Goal: Transaction & Acquisition: Obtain resource

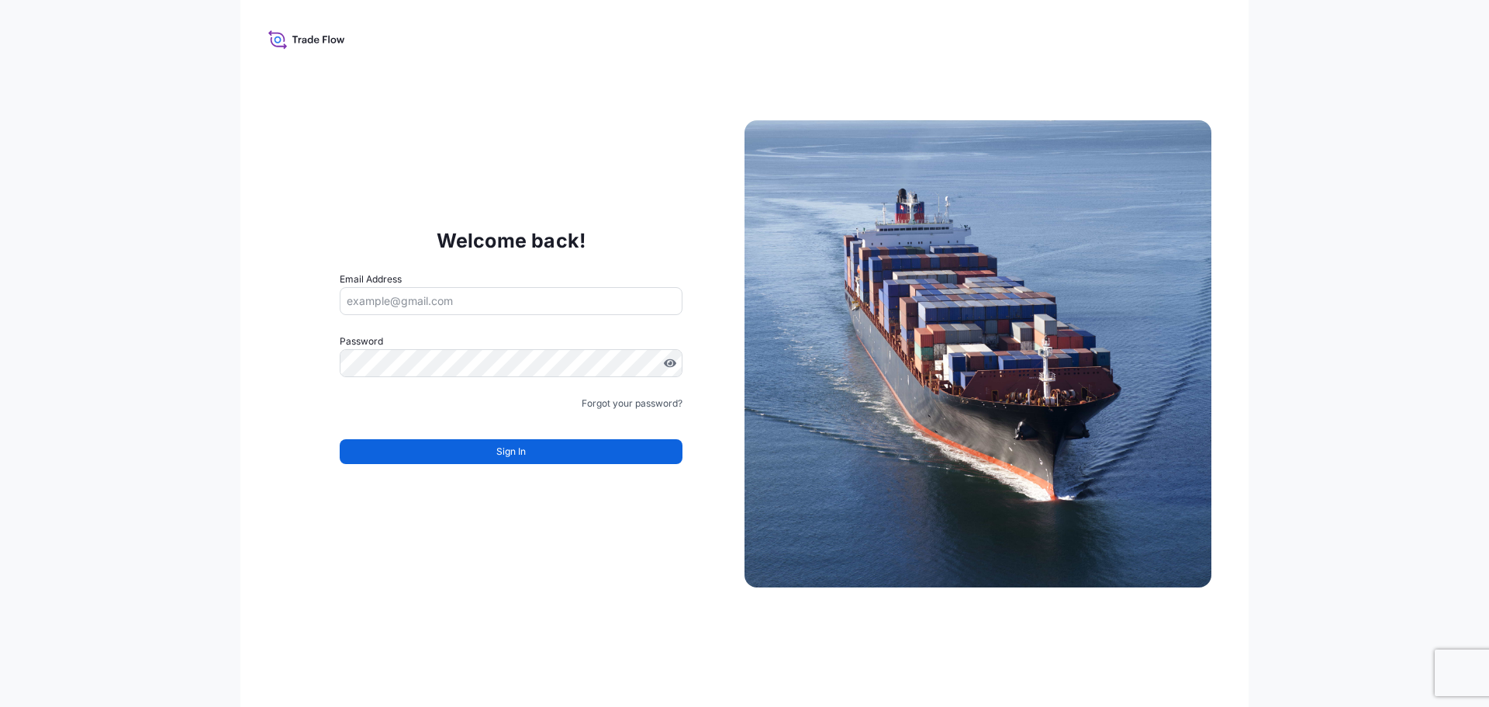
type input "[PERSON_NAME][EMAIL_ADDRESS][DOMAIN_NAME]"
drag, startPoint x: 1042, startPoint y: 504, endPoint x: 1103, endPoint y: 540, distance: 70.2
click at [1042, 504] on img at bounding box center [978, 353] width 467 height 467
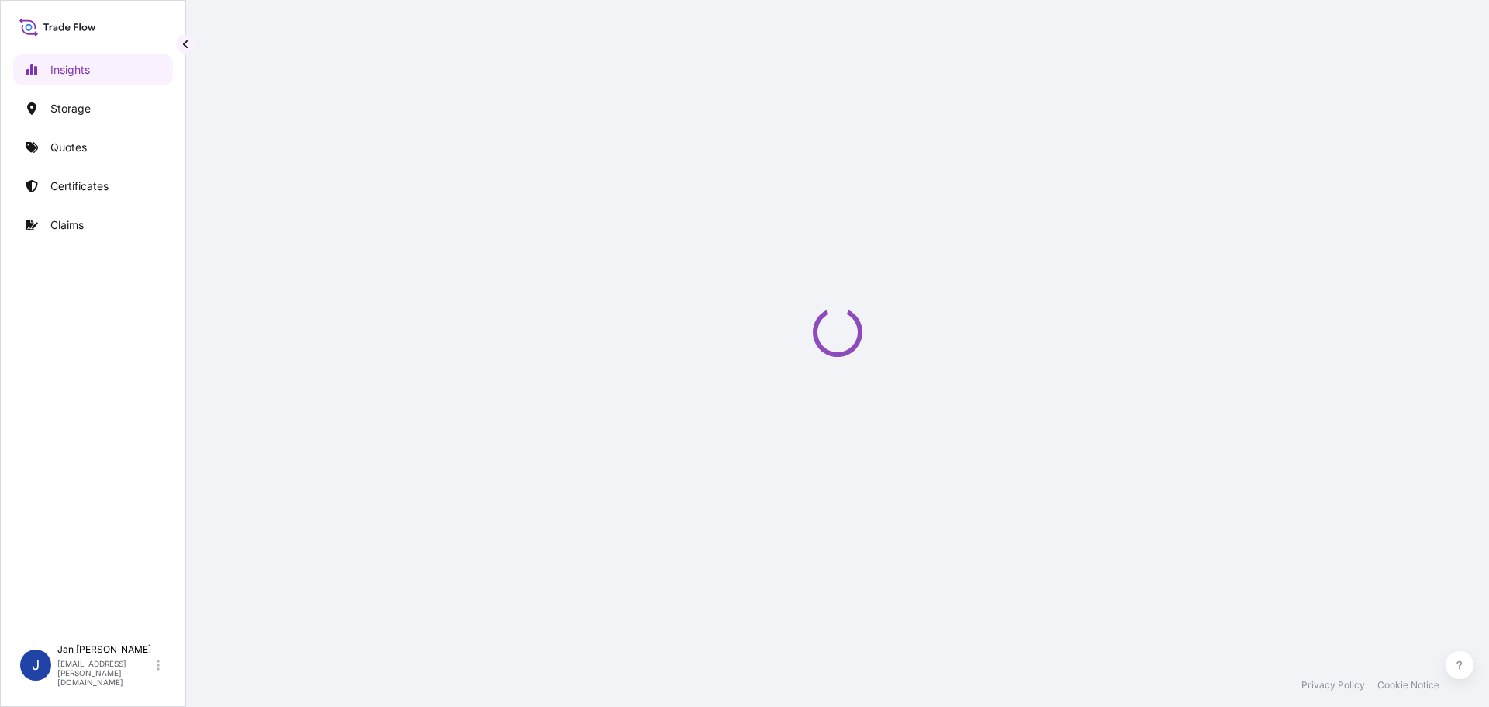
select select "2025"
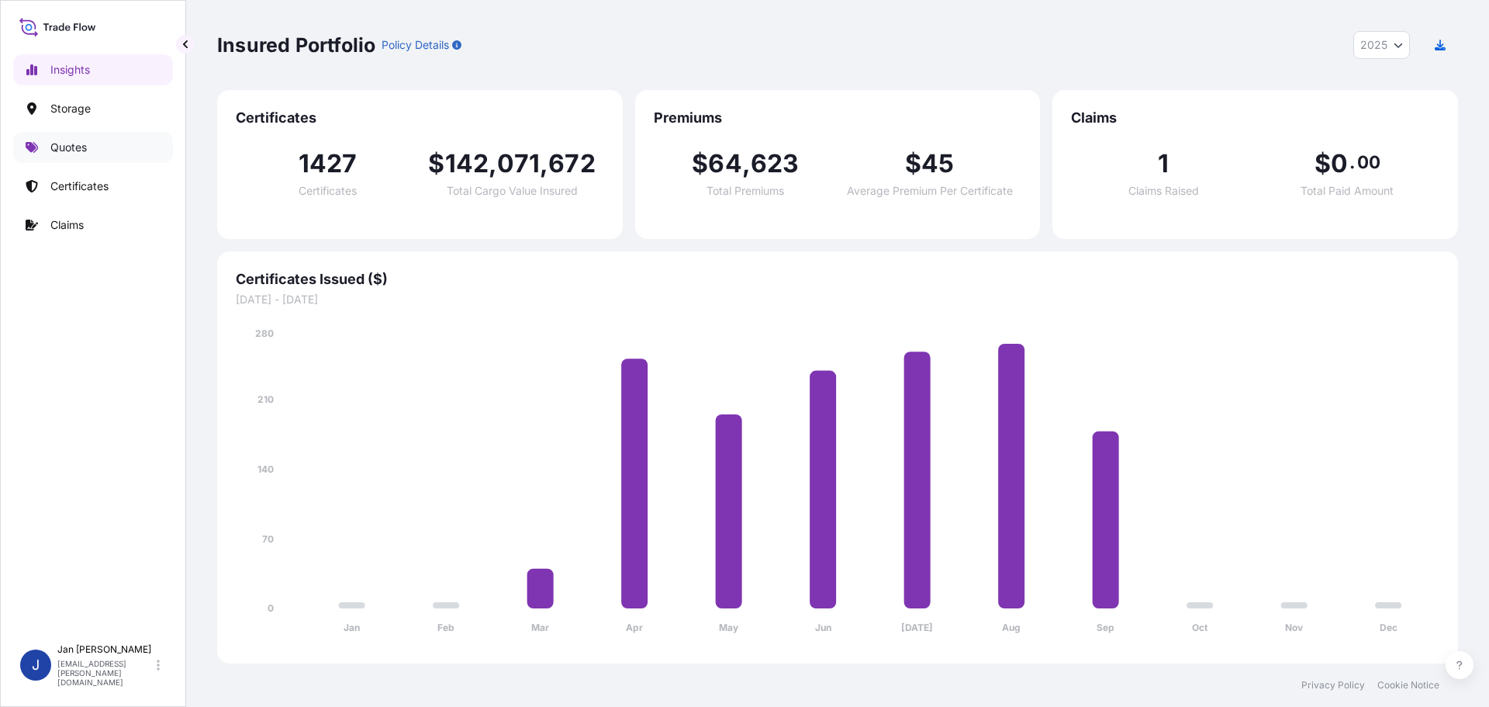
click at [76, 154] on p "Quotes" at bounding box center [68, 148] width 36 height 16
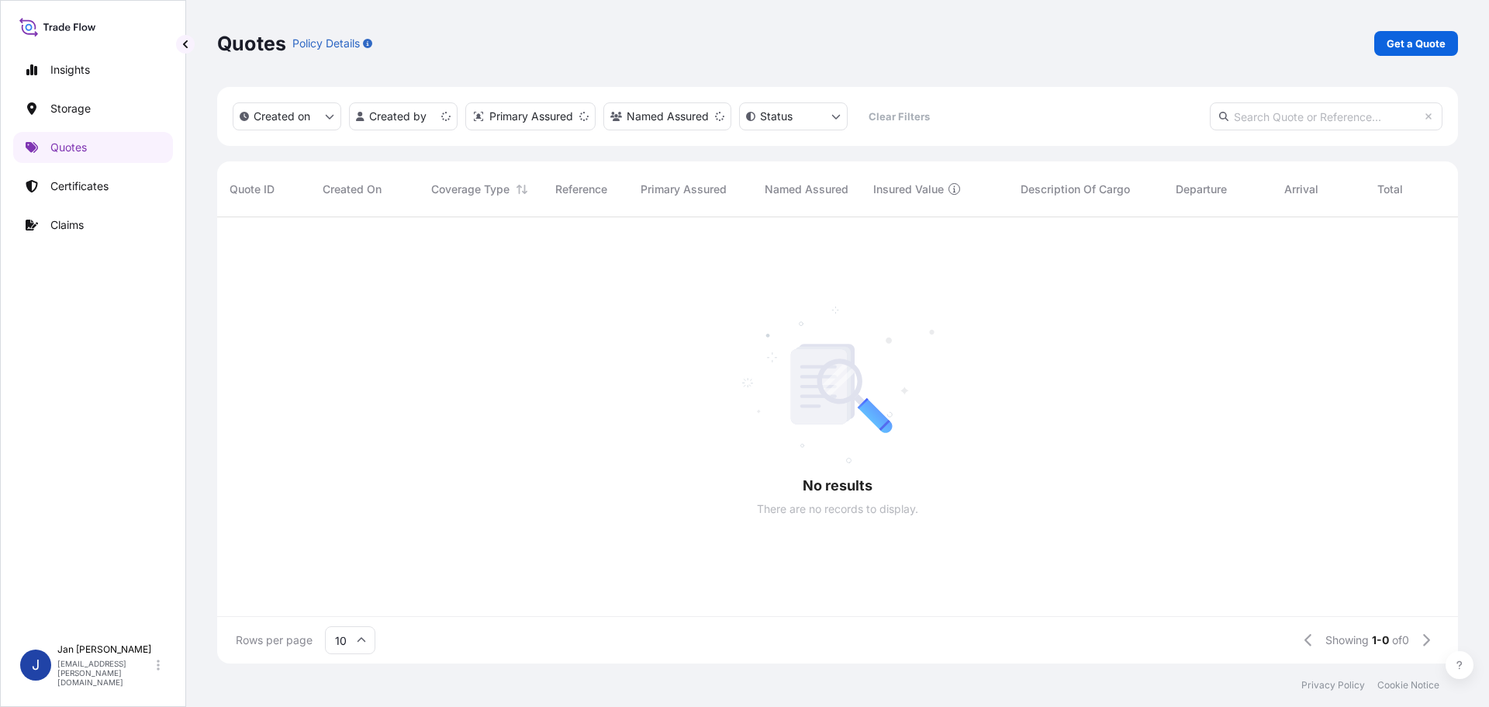
scroll to position [12, 12]
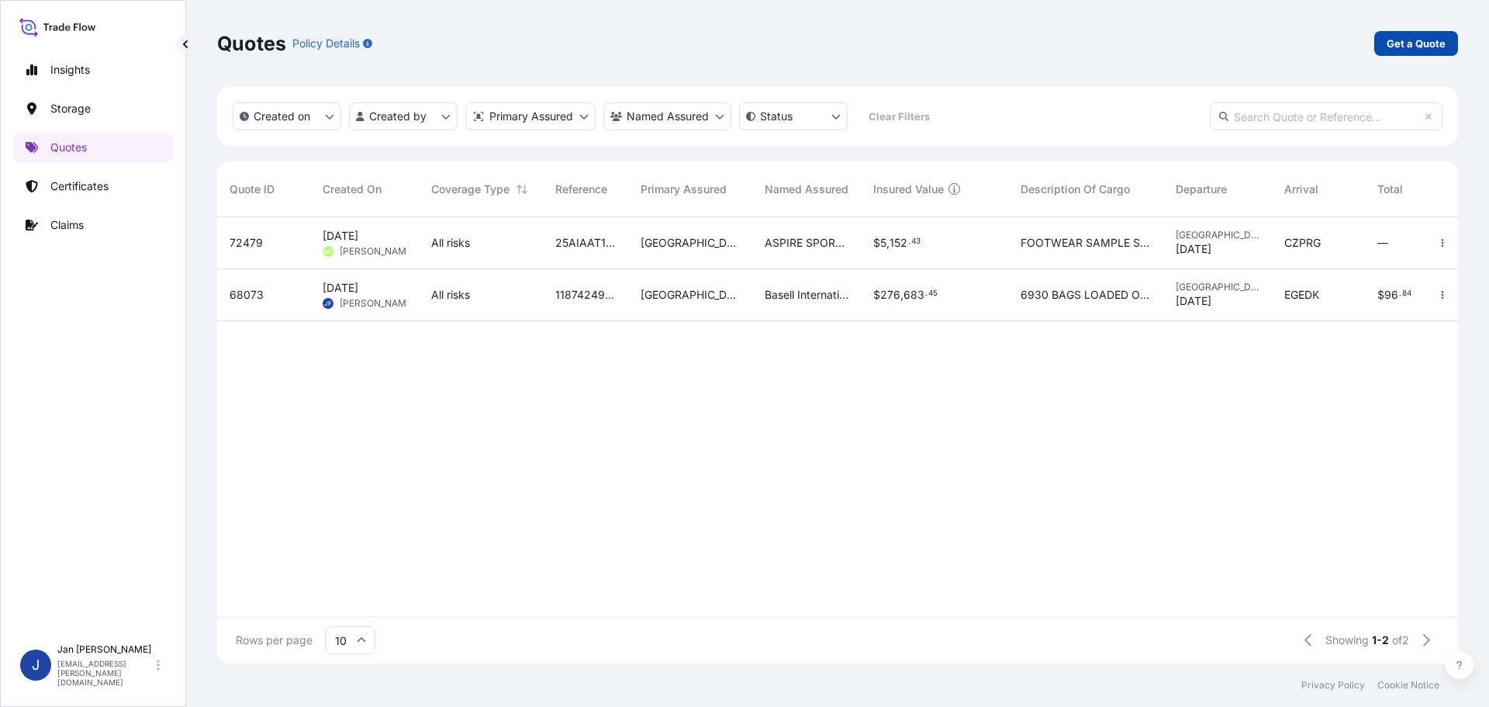
click at [1424, 40] on p "Get a Quote" at bounding box center [1416, 44] width 59 height 16
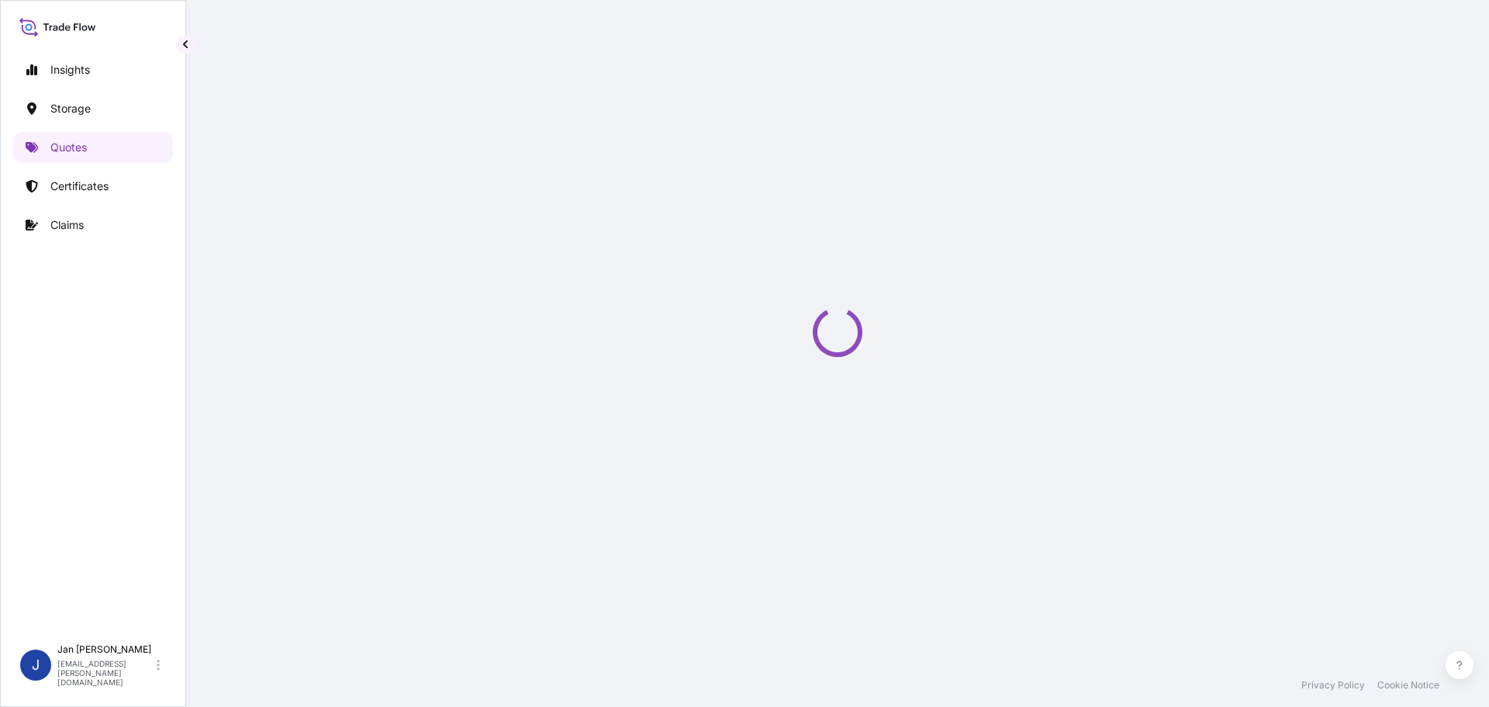
select select "Water"
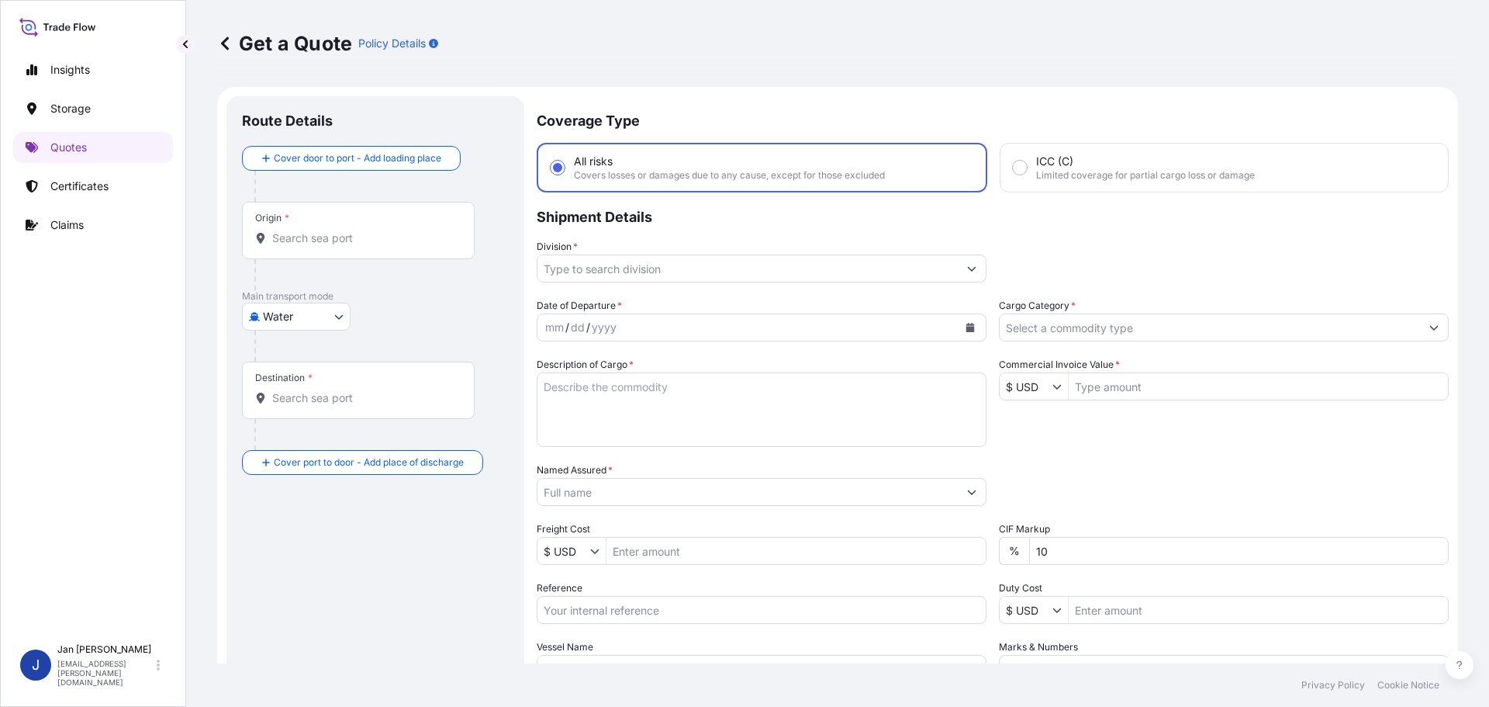
scroll to position [25, 0]
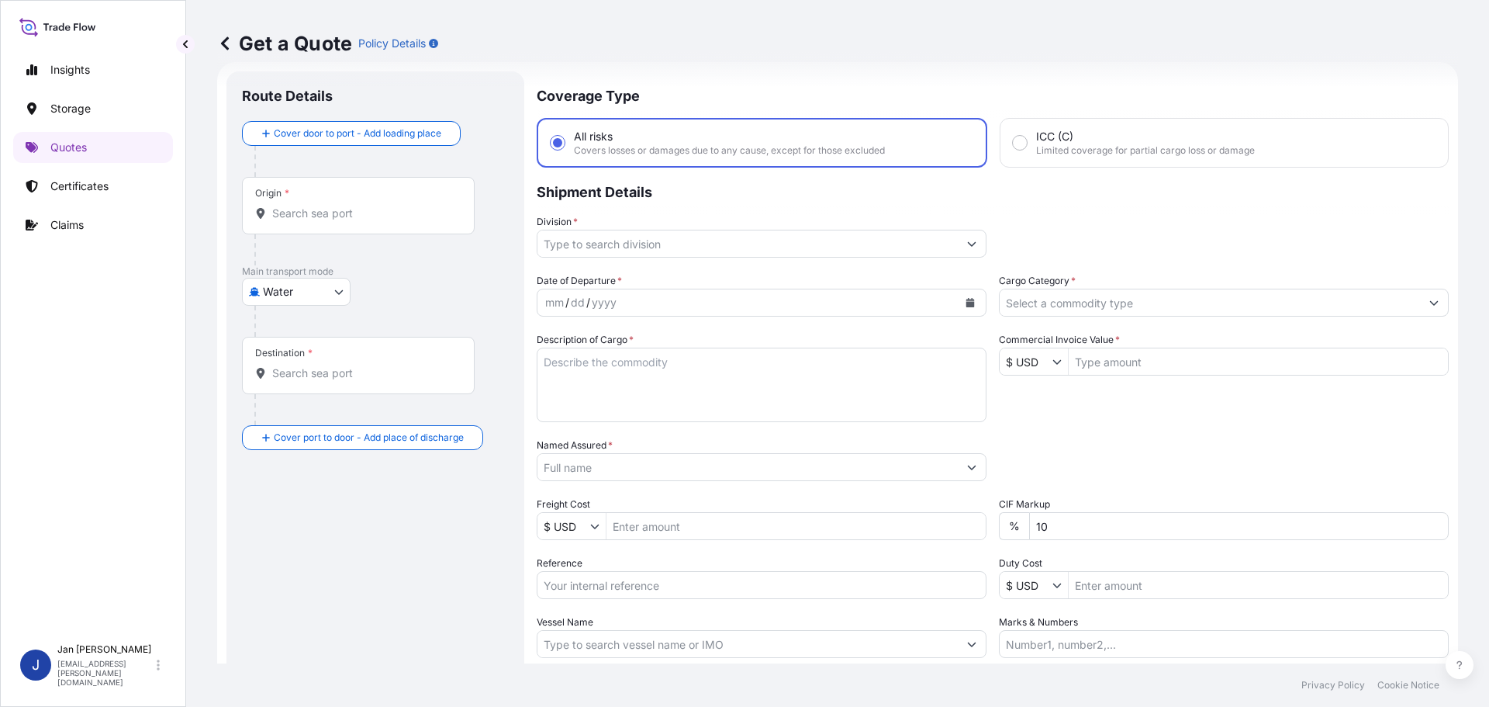
click at [359, 199] on div "Origin *" at bounding box center [358, 205] width 233 height 57
click at [359, 206] on input "Origin *" at bounding box center [363, 214] width 183 height 16
paste input "[GEOGRAPHIC_DATA]"
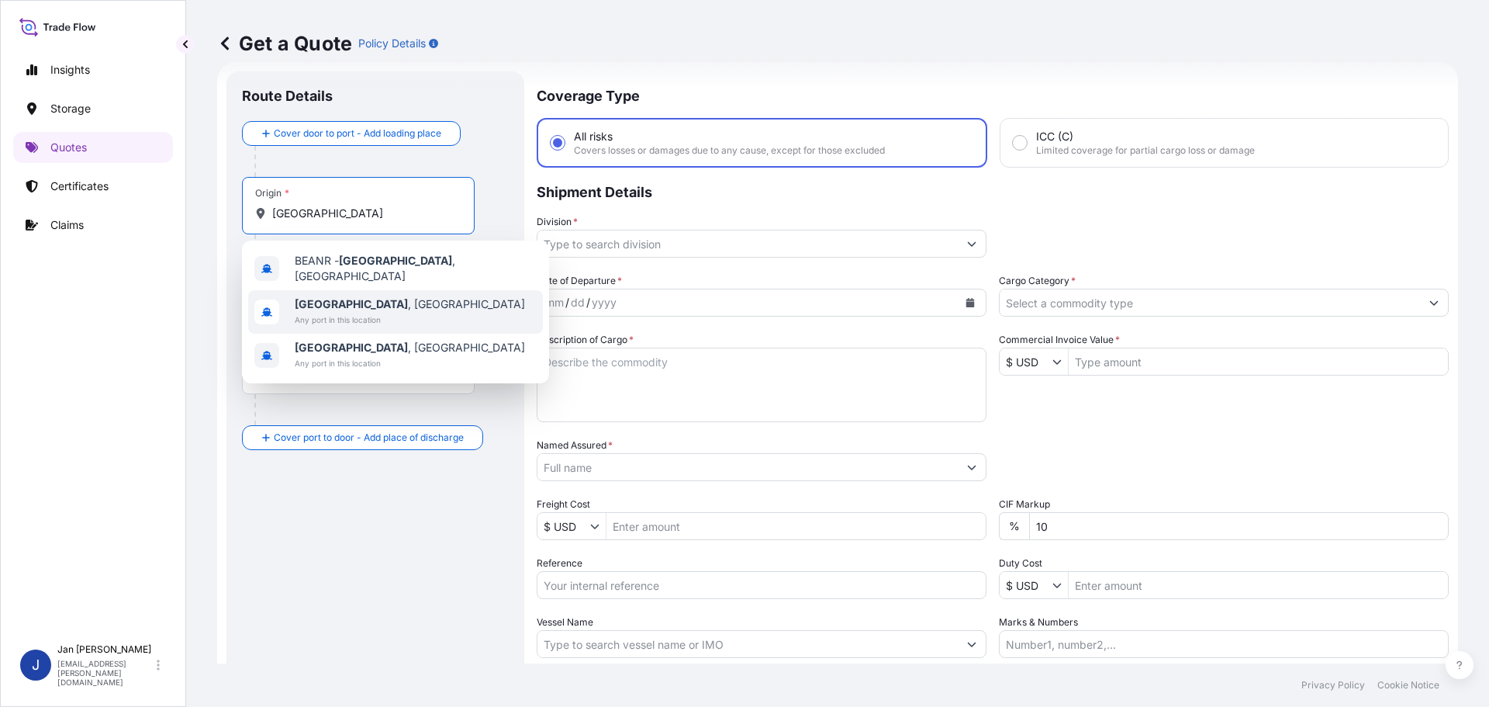
click at [411, 296] on div "[GEOGRAPHIC_DATA] , [GEOGRAPHIC_DATA] Any port in this location" at bounding box center [395, 311] width 295 height 43
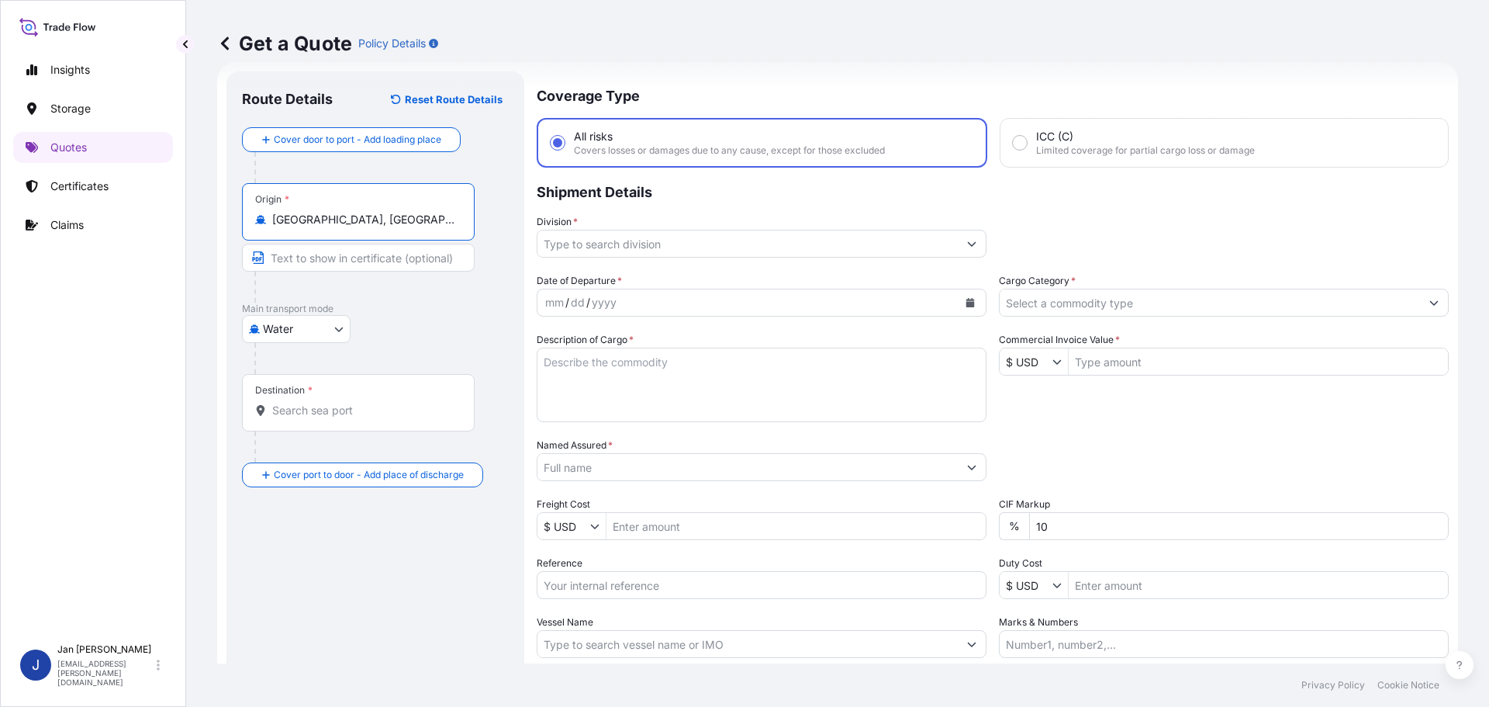
type input "[GEOGRAPHIC_DATA], [GEOGRAPHIC_DATA]"
click at [429, 308] on p "Main transport mode" at bounding box center [378, 308] width 272 height 12
click at [327, 411] on input "Destination *" at bounding box center [363, 410] width 183 height 16
paste input "BEJAIA, [GEOGRAPHIC_DATA]"
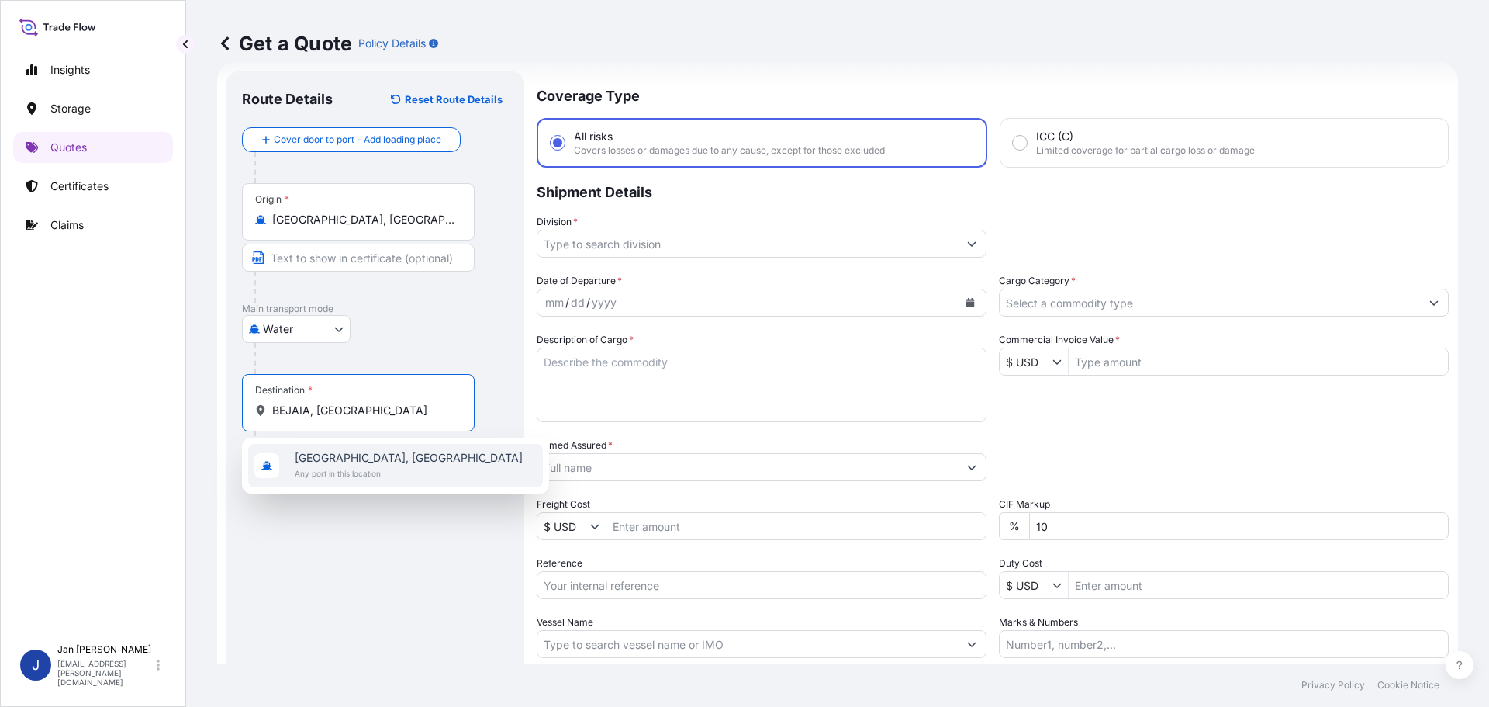
click at [360, 478] on span "Any port in this location" at bounding box center [409, 473] width 228 height 16
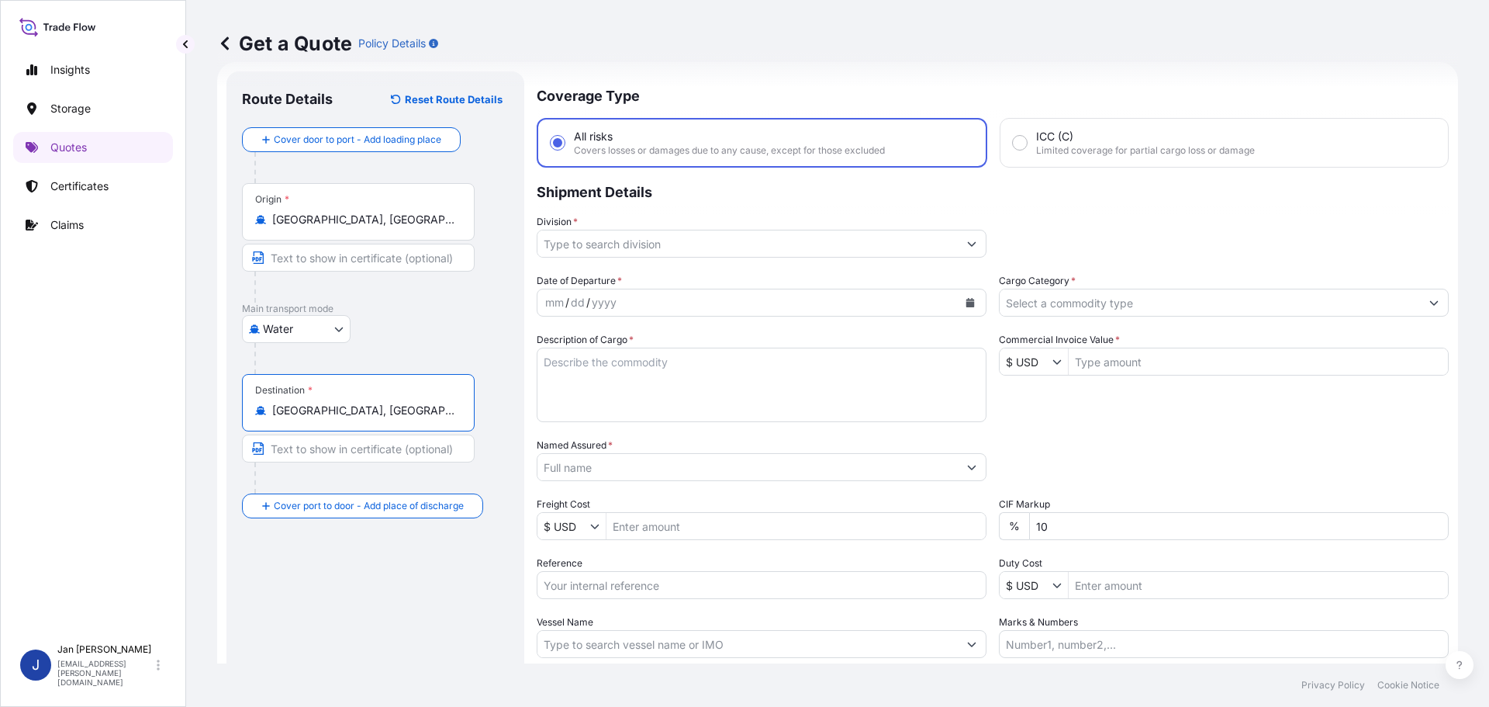
type input "[GEOGRAPHIC_DATA], [GEOGRAPHIC_DATA]"
click at [969, 305] on icon "Calendar" at bounding box center [970, 302] width 9 height 9
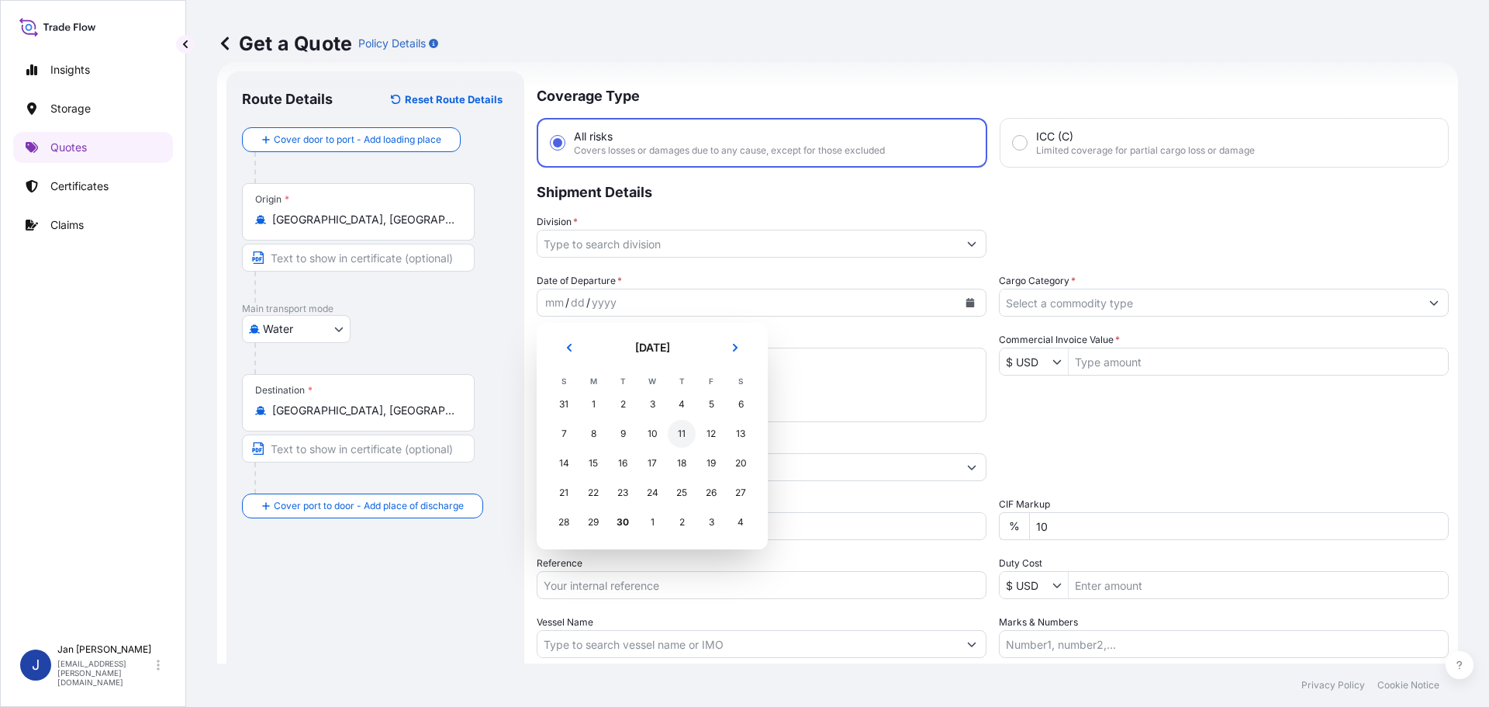
click at [680, 432] on div "11" at bounding box center [682, 434] width 28 height 28
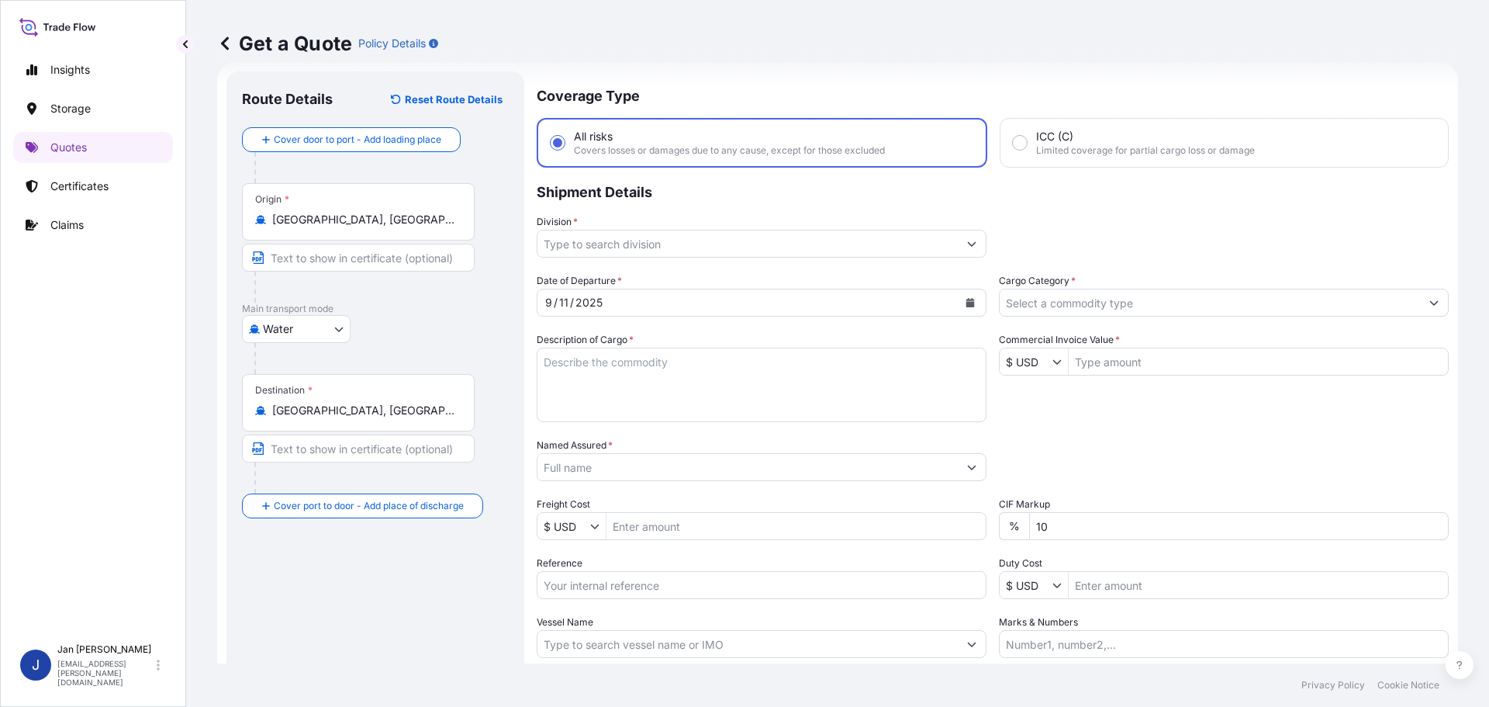
click at [750, 589] on input "Reference" at bounding box center [762, 585] width 450 height 28
click at [926, 517] on input "Freight Cost" at bounding box center [795, 526] width 379 height 28
click at [671, 650] on input "Vessel Name" at bounding box center [747, 644] width 420 height 28
paste input "MSC [PERSON_NAME]"
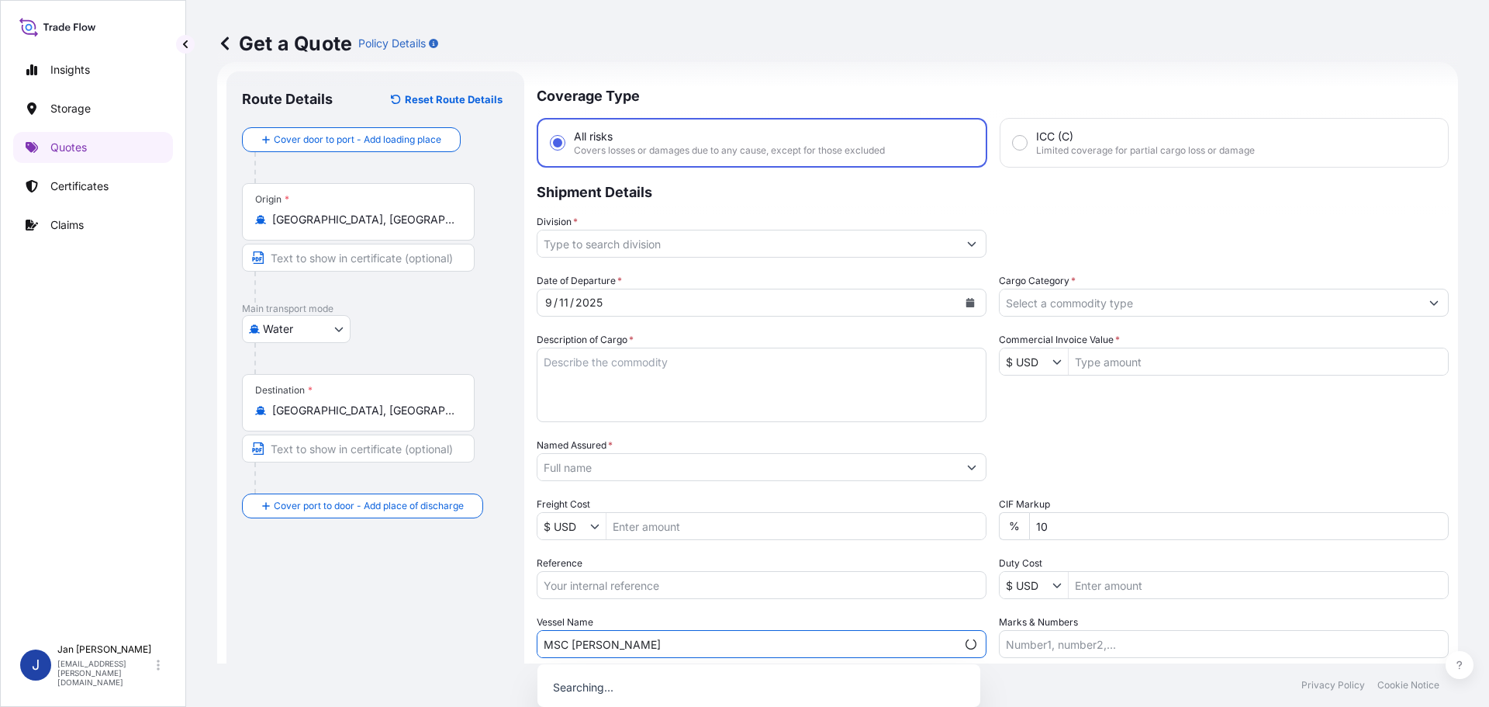
type input "MSC [PERSON_NAME]"
click at [677, 617] on div "Vessel Name MSC [PERSON_NAME]" at bounding box center [762, 635] width 450 height 43
click at [701, 480] on div at bounding box center [762, 467] width 450 height 28
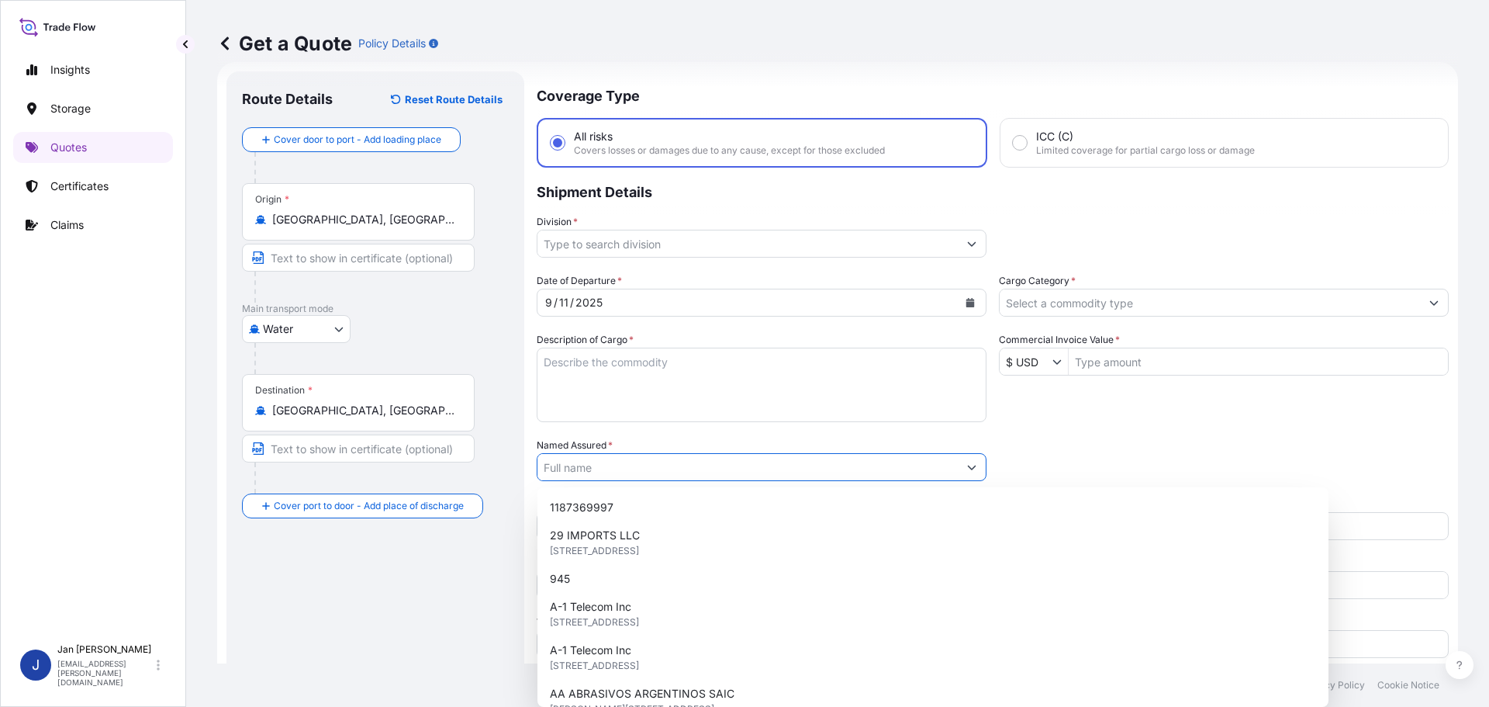
click at [700, 468] on input "Named Assured *" at bounding box center [747, 467] width 420 height 28
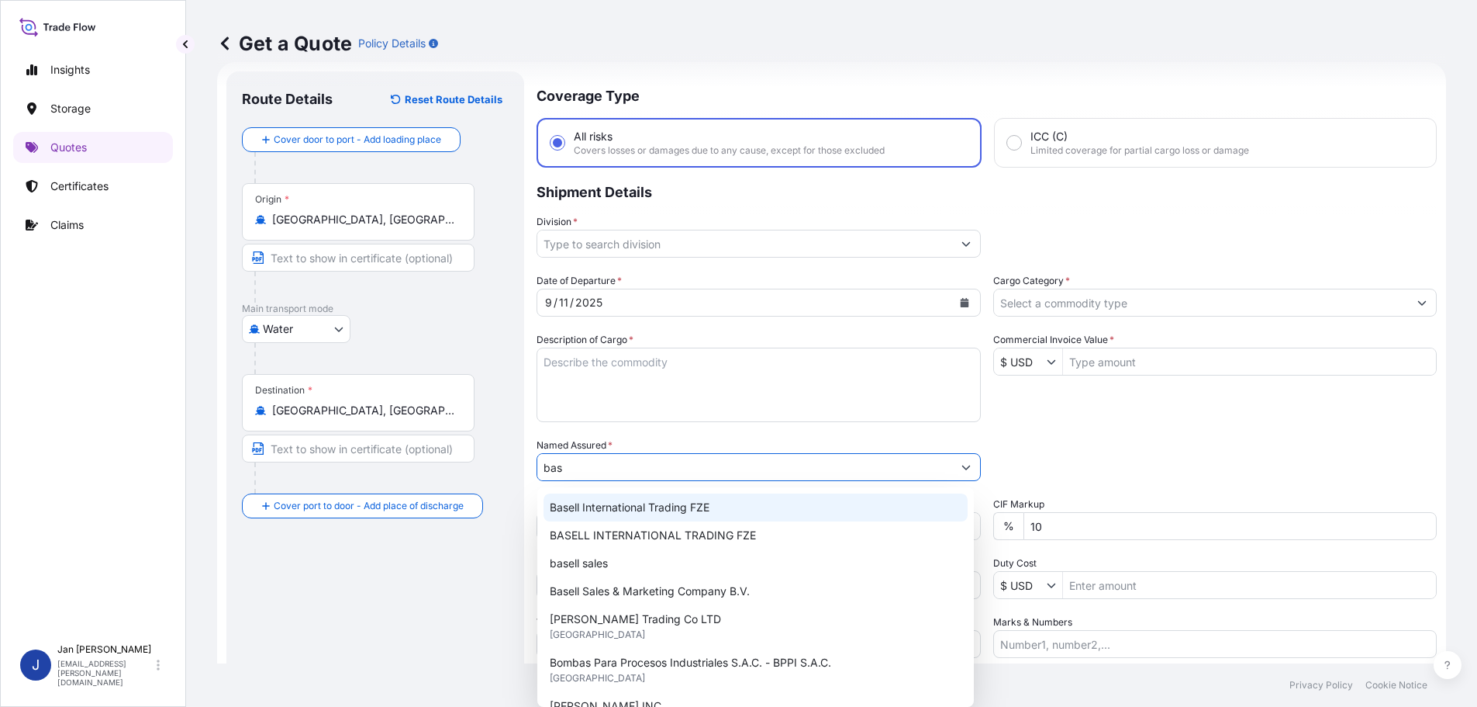
click at [618, 506] on span "Basell International Trading FZE" at bounding box center [630, 507] width 160 height 16
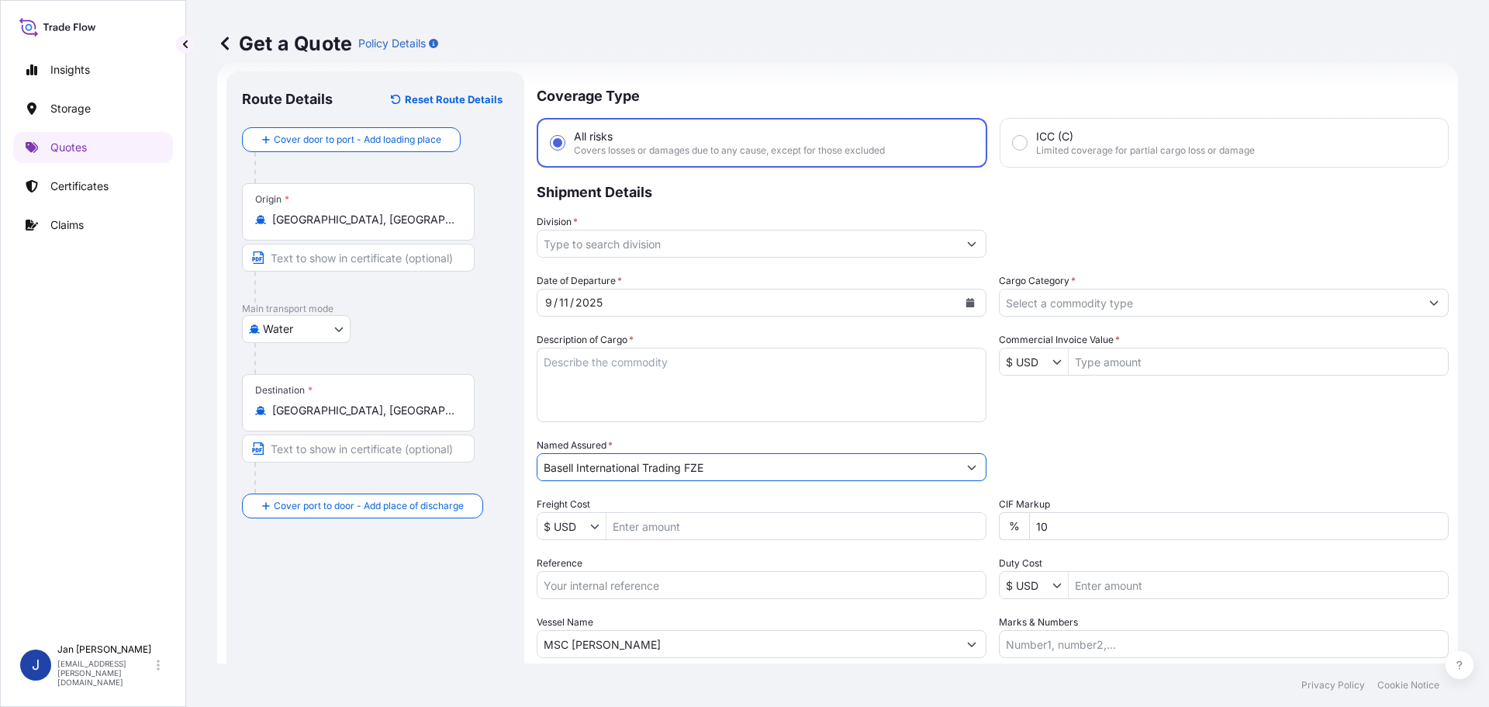
type input "Basell International Trading FZE"
click at [637, 587] on input "Reference" at bounding box center [762, 585] width 450 height 28
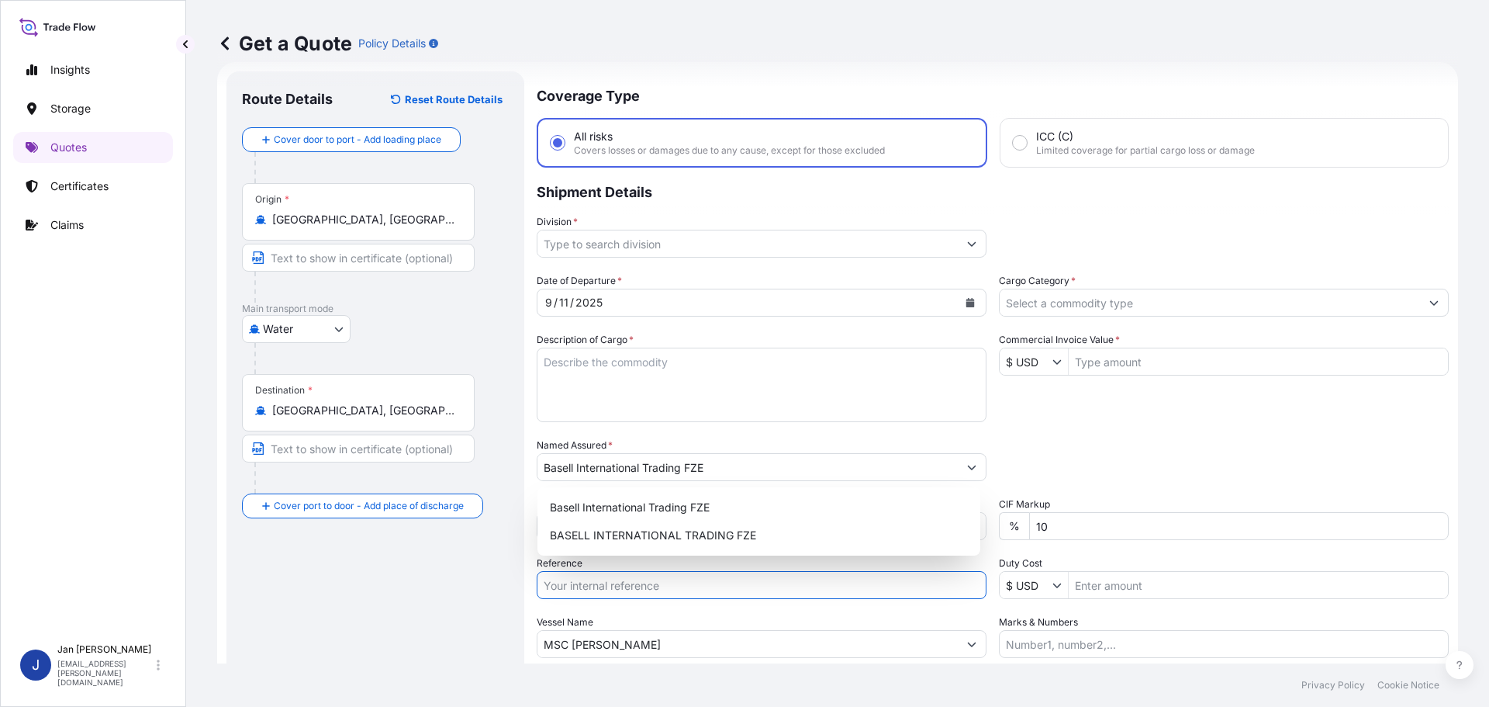
paste input "1187436006"
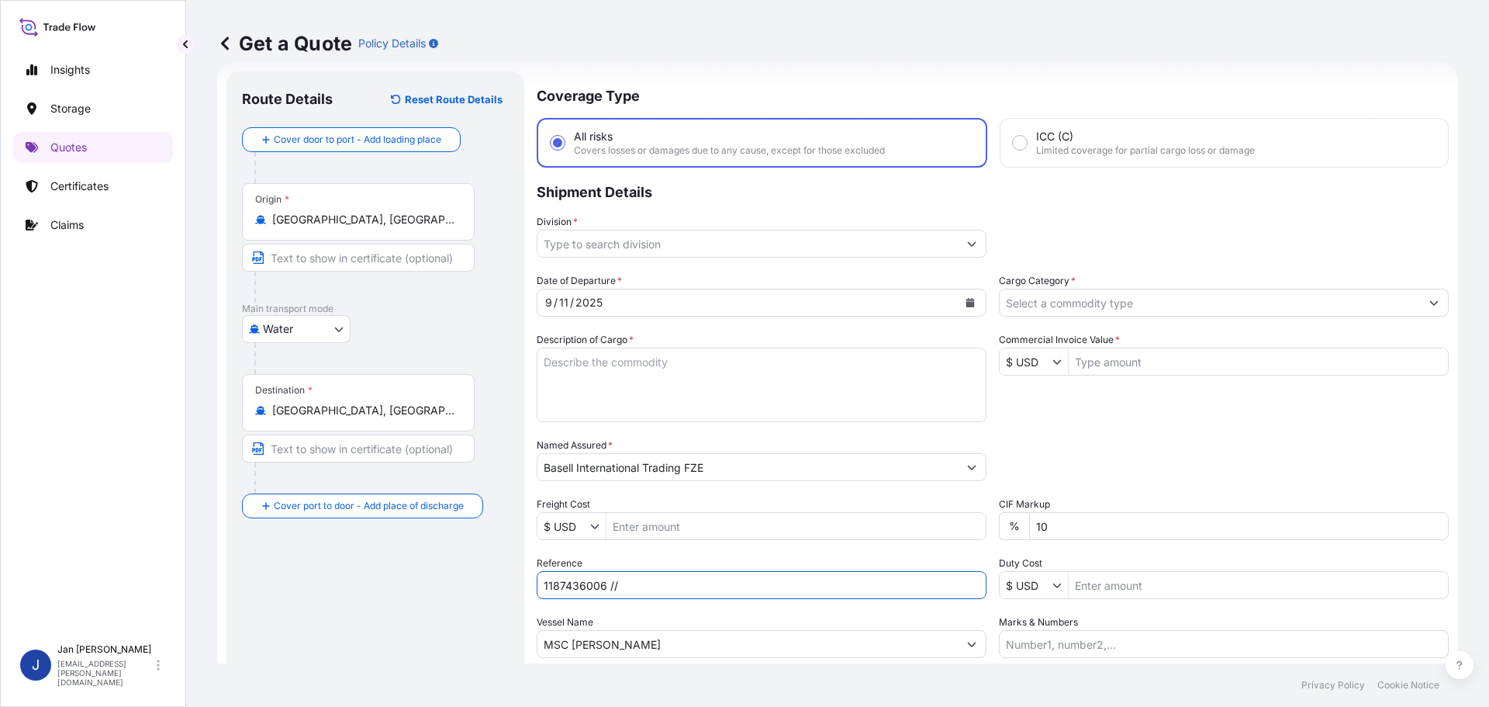
type input "1187436006 //"
click at [1055, 423] on div "Date of Departure * [DATE] Cargo Category * Description of Cargo * Commercial I…" at bounding box center [993, 465] width 912 height 385
click at [1170, 320] on div "Date of Departure * [DATE] Cargo Category * Description of Cargo * Commercial I…" at bounding box center [993, 465] width 912 height 385
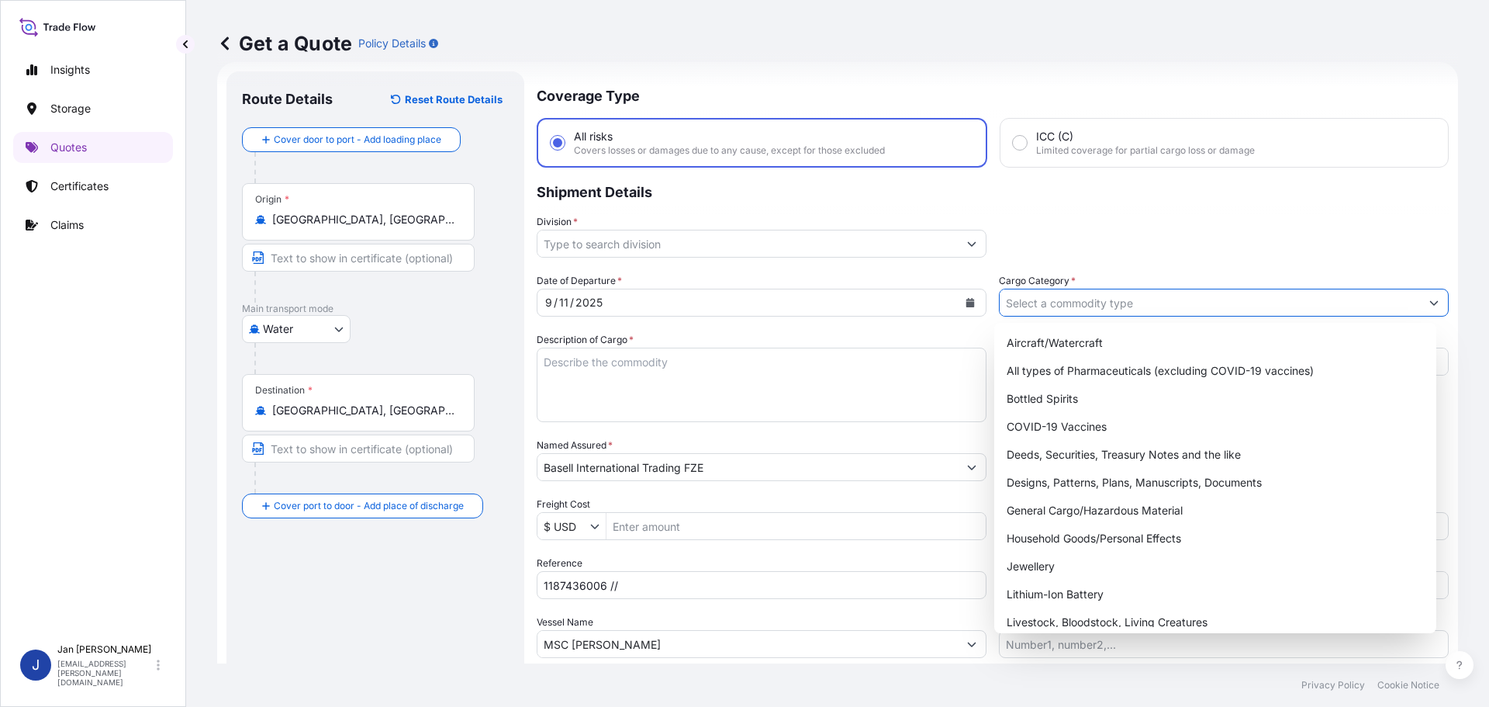
click at [1171, 307] on input "Cargo Category *" at bounding box center [1210, 302] width 420 height 28
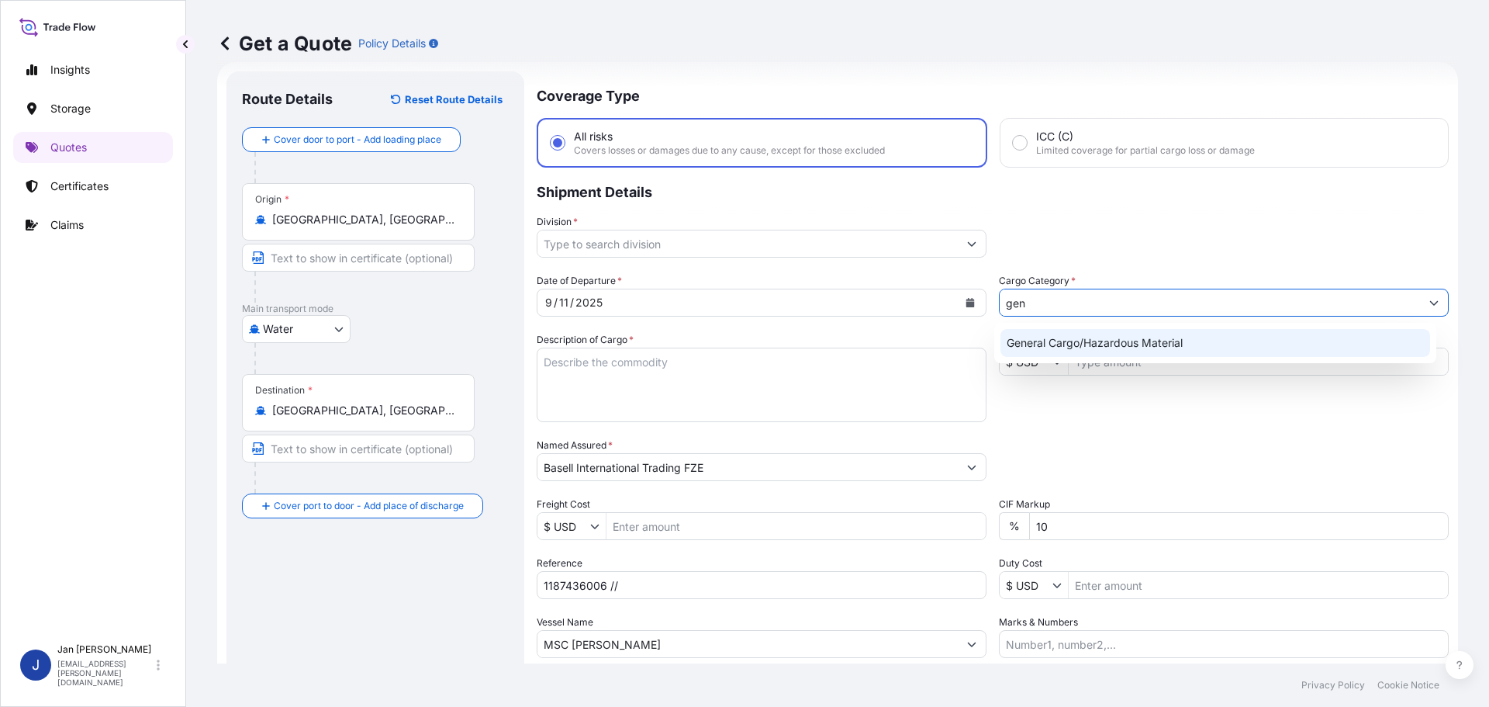
click at [1046, 347] on div "General Cargo/Hazardous Material" at bounding box center [1215, 343] width 430 height 28
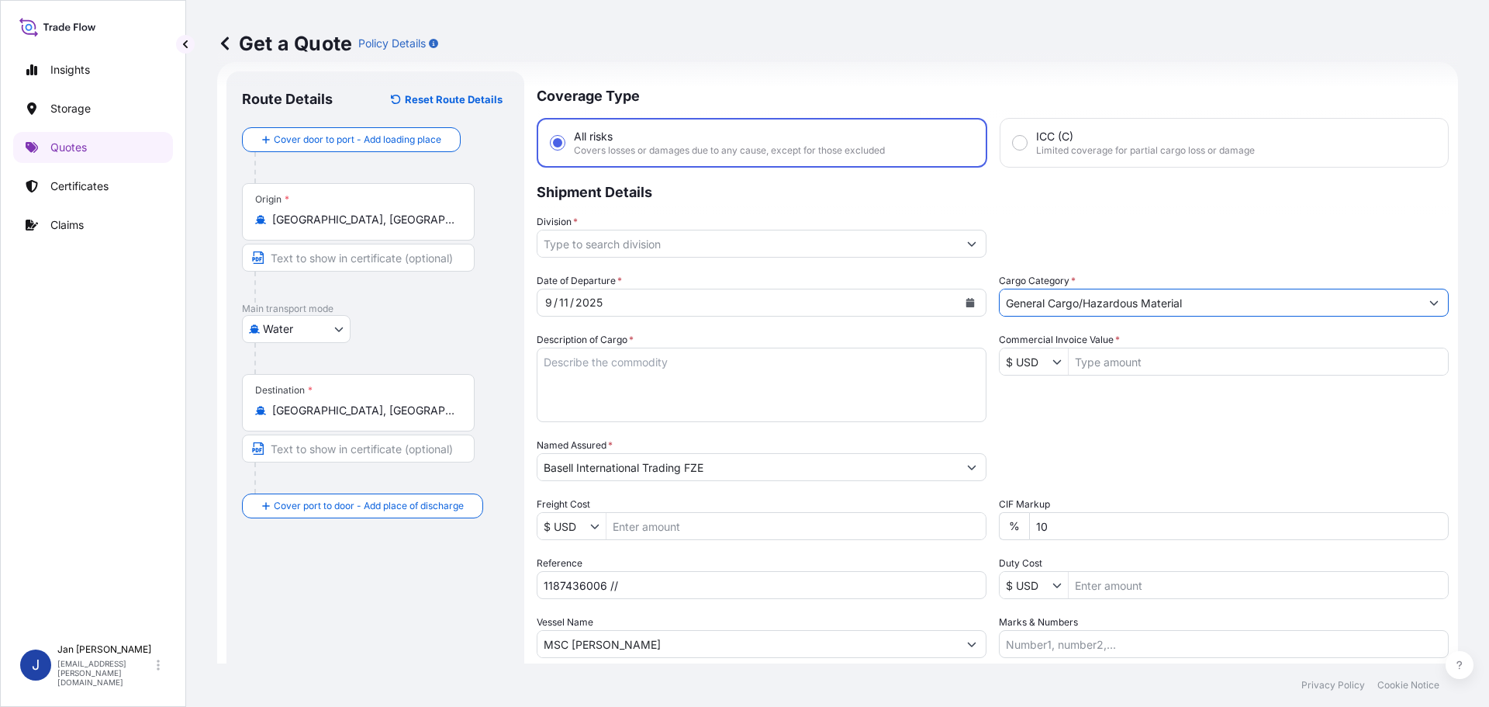
type input "General Cargo/Hazardous Material"
click at [734, 243] on input "Division *" at bounding box center [747, 244] width 420 height 28
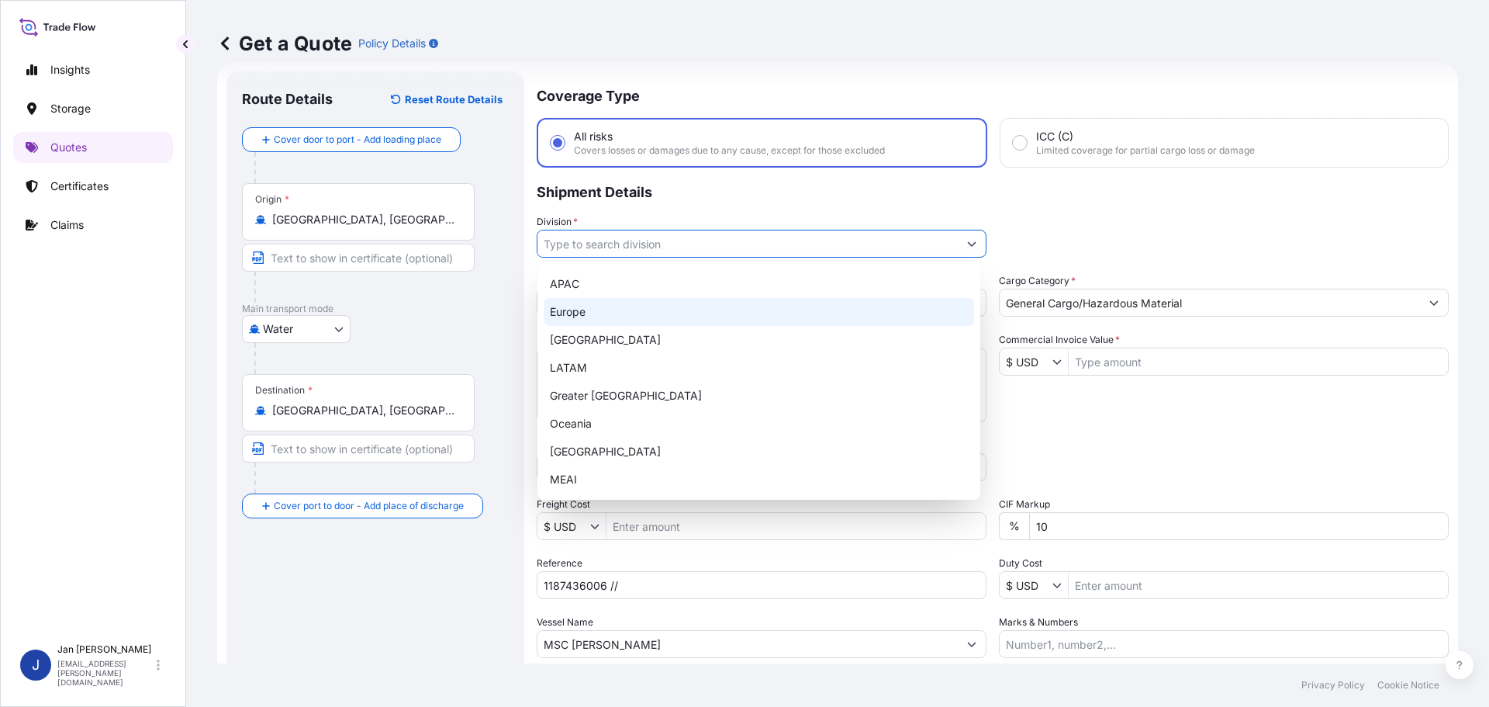
click at [704, 319] on div "Europe" at bounding box center [759, 312] width 430 height 28
type input "Europe"
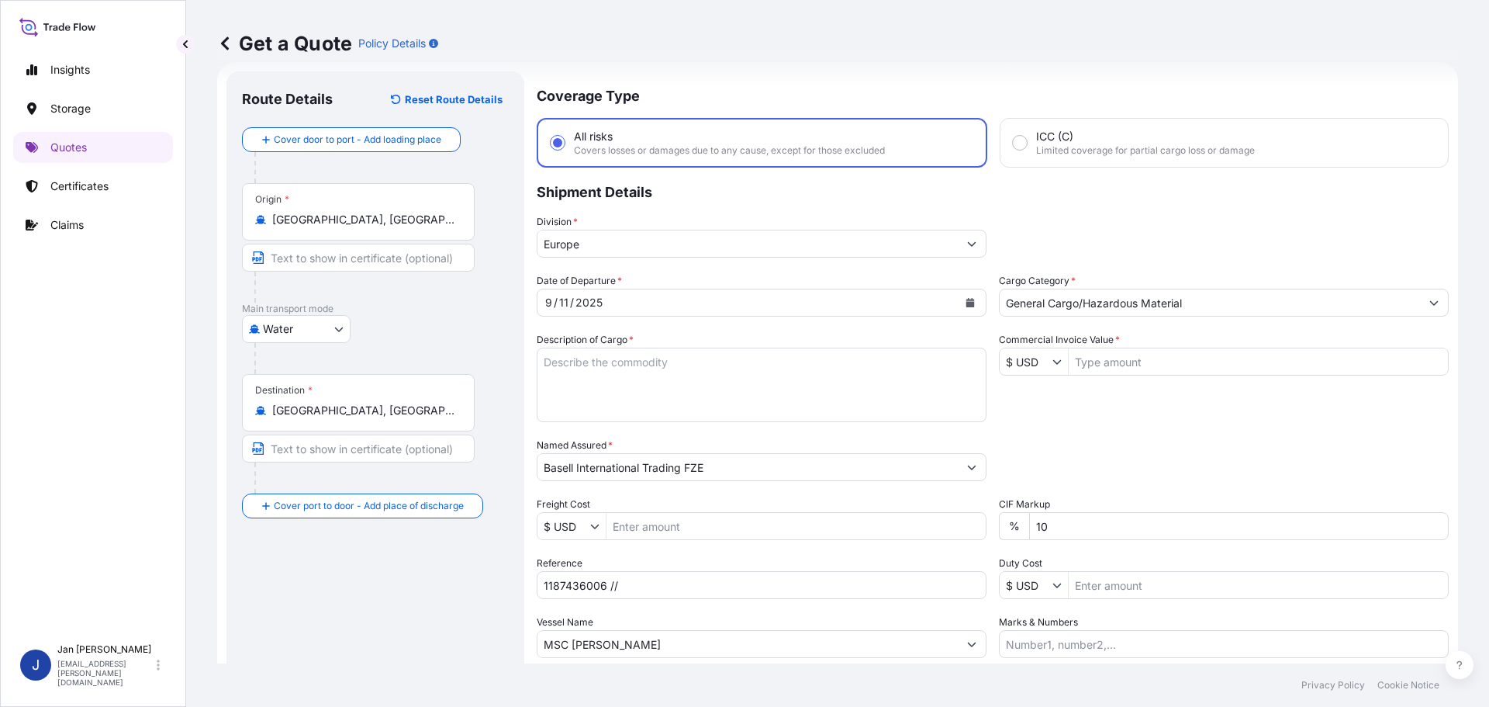
click at [1031, 368] on input "$ USD" at bounding box center [1026, 361] width 53 height 28
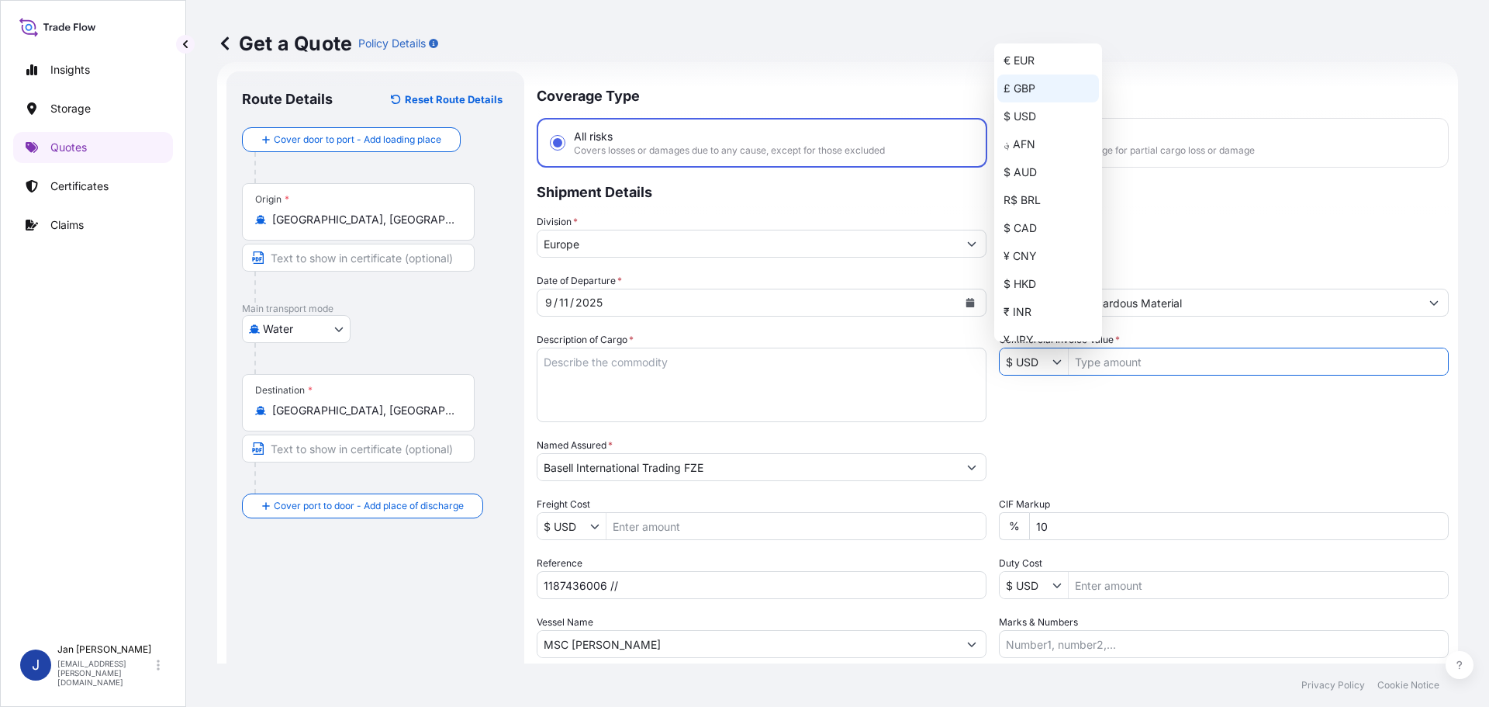
click at [1024, 73] on div "€ EUR" at bounding box center [1048, 61] width 102 height 28
type input "€ EUR"
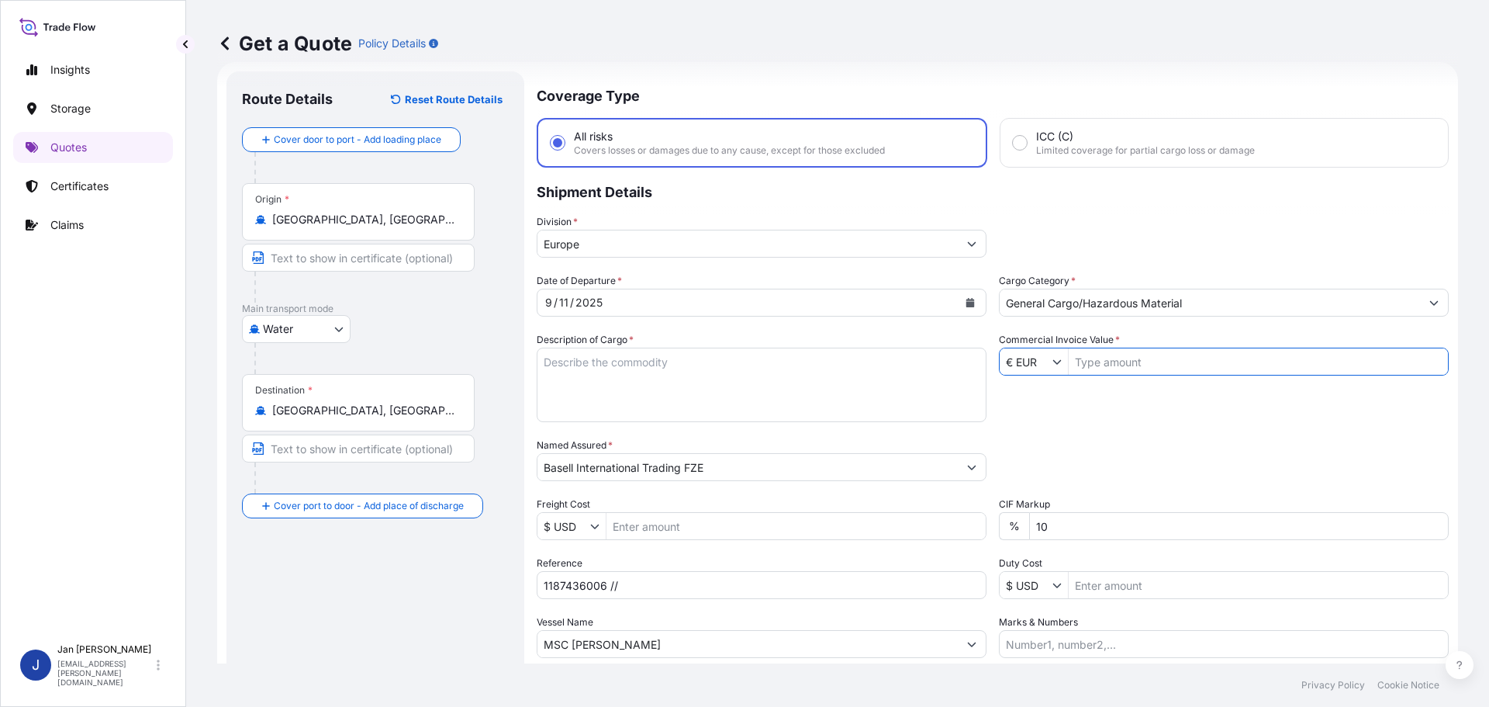
click at [1107, 366] on input "Commercial Invoice Value *" at bounding box center [1258, 361] width 379 height 28
type input "3,393,303"
click at [1120, 408] on div "Date of Departure * [DATE] Cargo Category * General Cargo/Hazardous Material De…" at bounding box center [993, 465] width 912 height 385
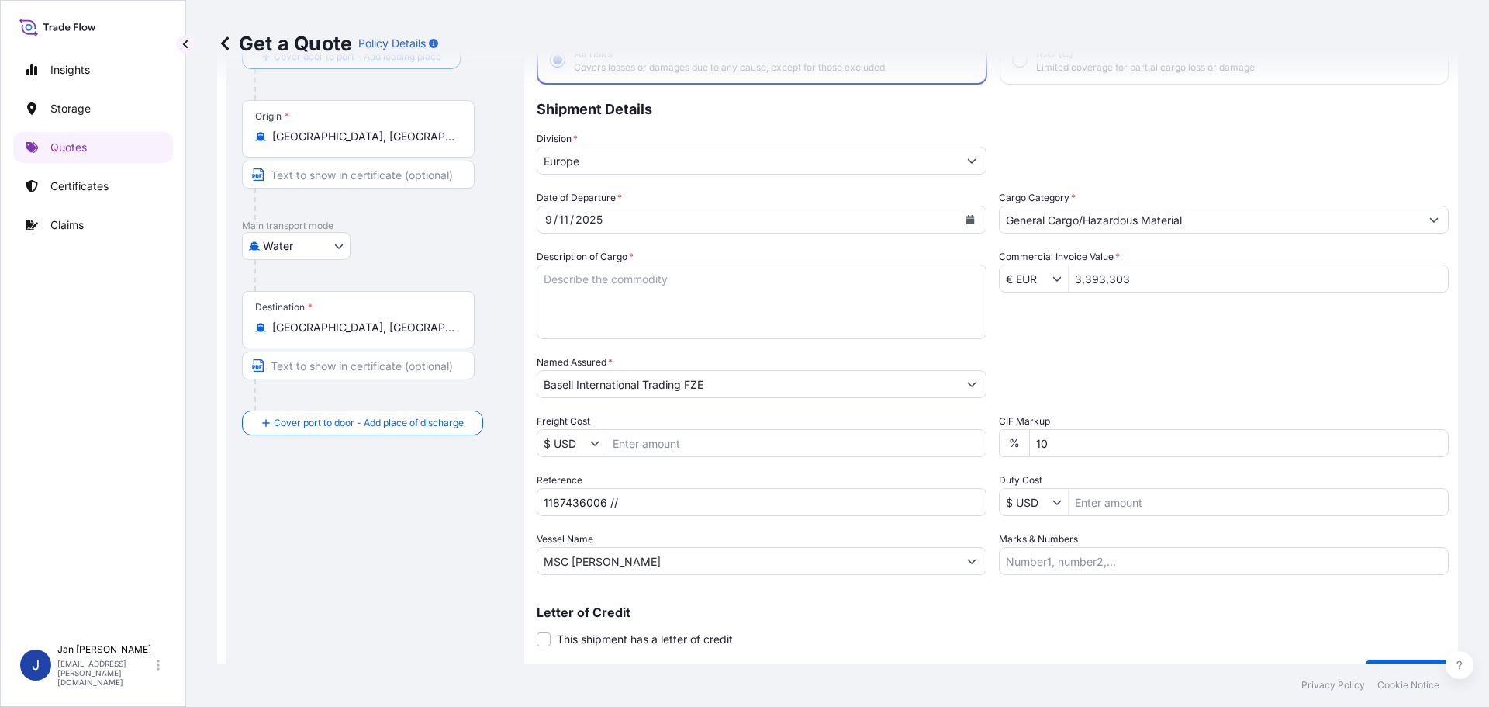
scroll to position [144, 0]
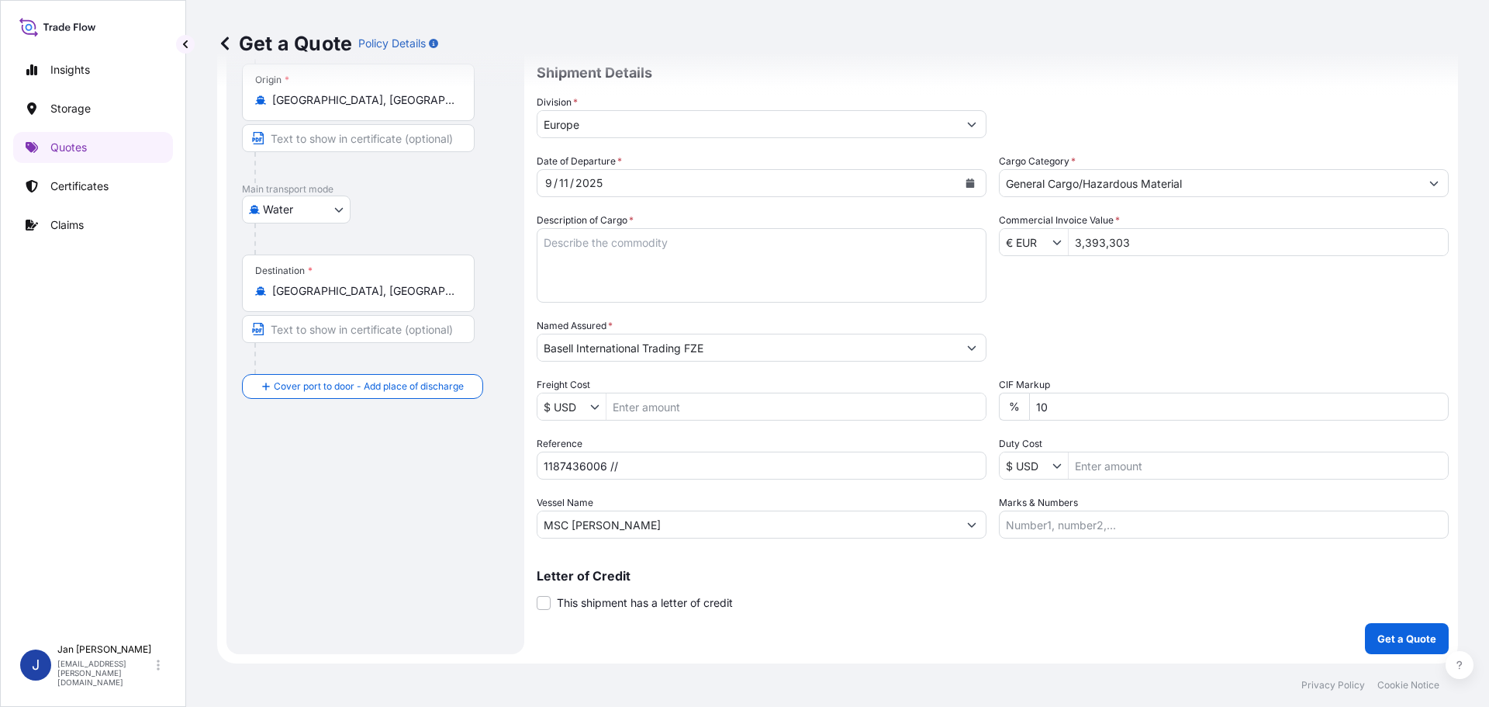
click at [682, 470] on input "1187436006 //" at bounding box center [762, 465] width 450 height 28
paste input "5013181330 / 5013185781 / 304260998"
type input "1187436006 // 5013181330 / 5013185781 / 304260998"
click at [580, 283] on textarea "Description of Cargo *" at bounding box center [762, 265] width 450 height 74
paste textarea "POLYETHYLENE 990 BAGS LOADED ONTO 18 PALLETS LOADED INTO 1 40' HIGH CUBE CONTAI…"
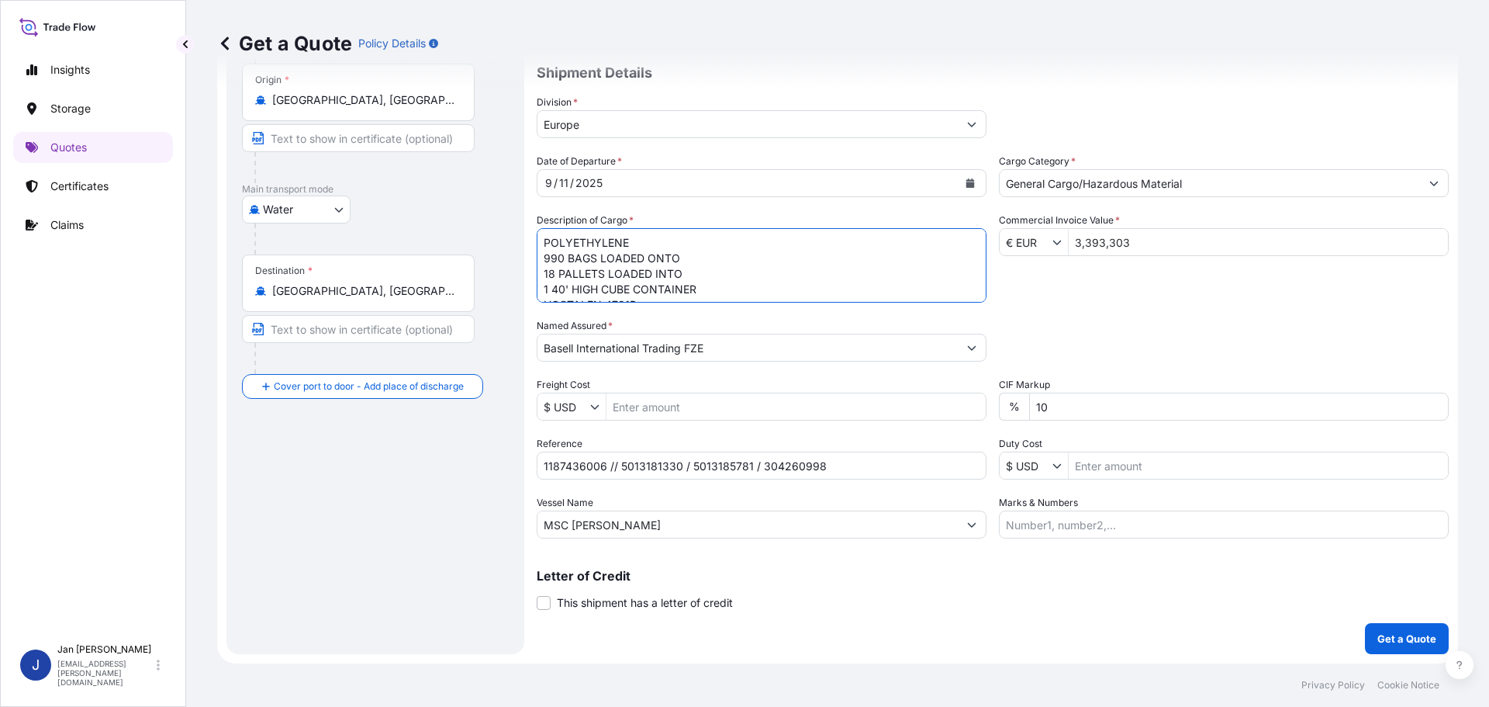
scroll to position [25, 0]
type textarea "POLYETHYLENE 990 BAGS LOADED ONTO 18 PALLETS LOADED INTO 1 40' HIGH CUBE CONTAI…"
click at [1378, 652] on button "Get a Quote" at bounding box center [1407, 638] width 84 height 31
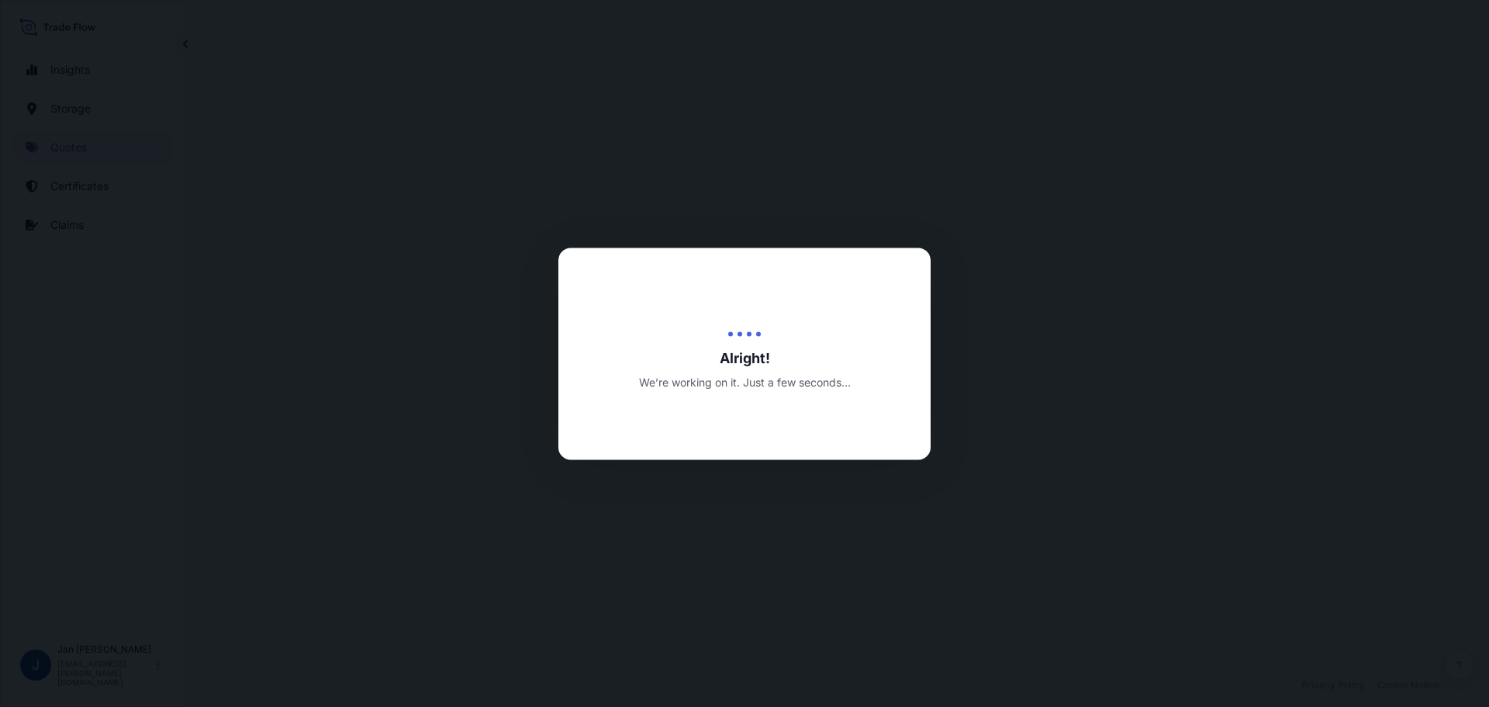
select select "Water"
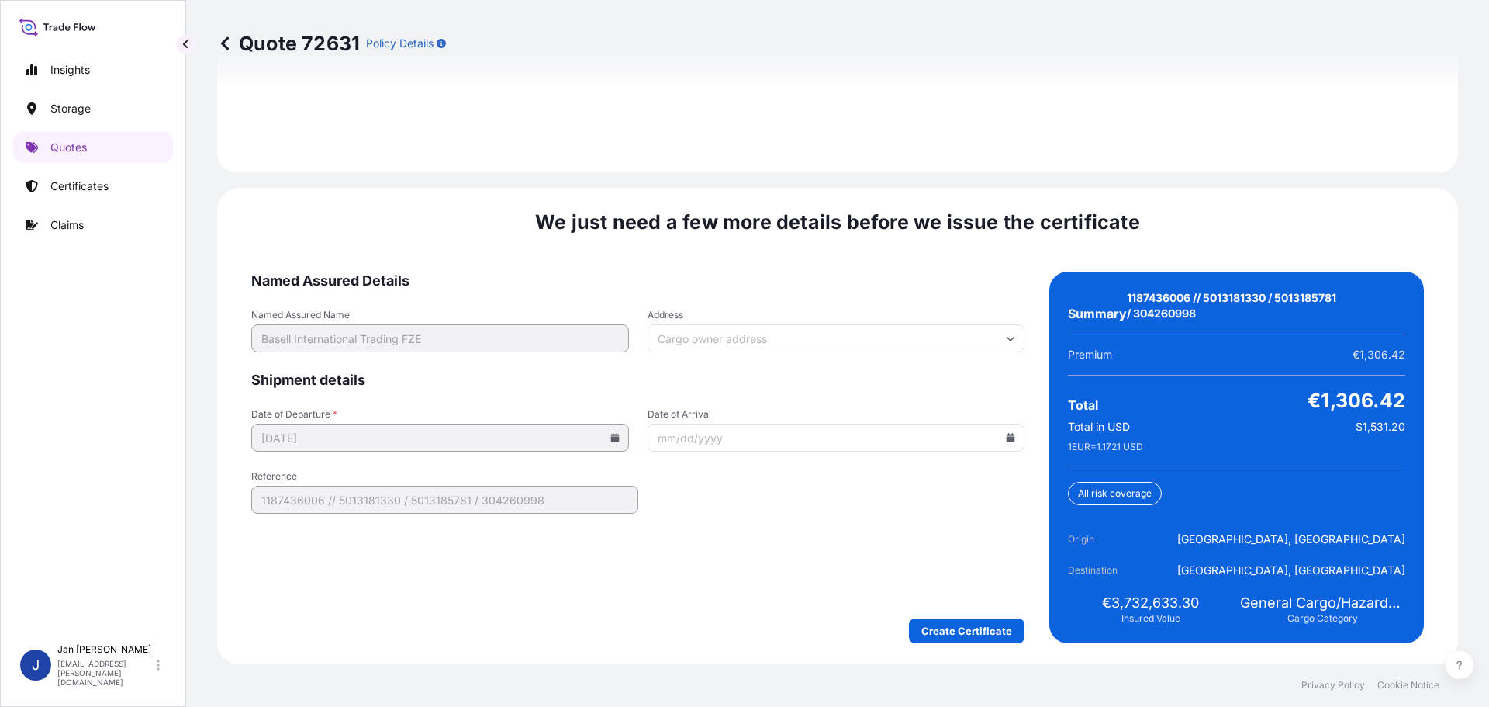
scroll to position [2282, 0]
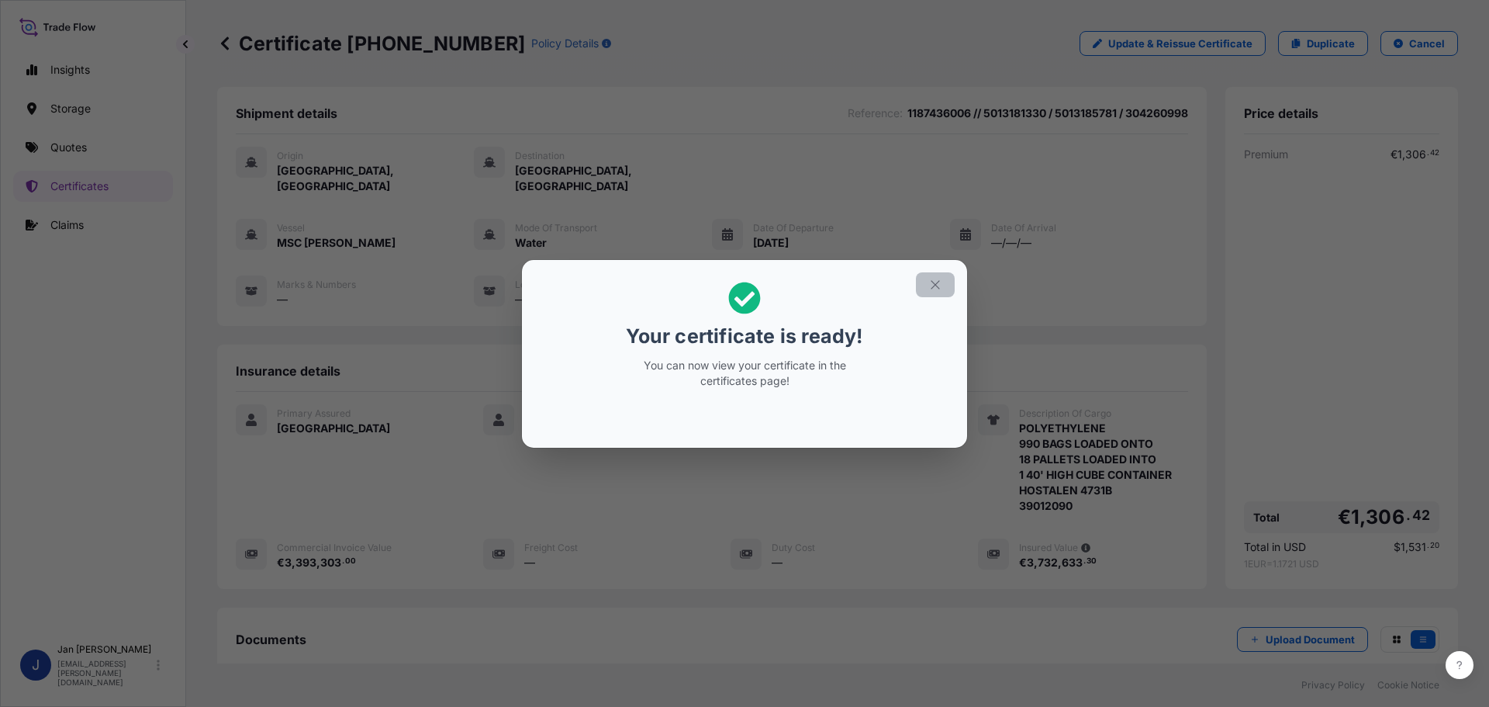
click at [944, 282] on button "button" at bounding box center [935, 284] width 39 height 25
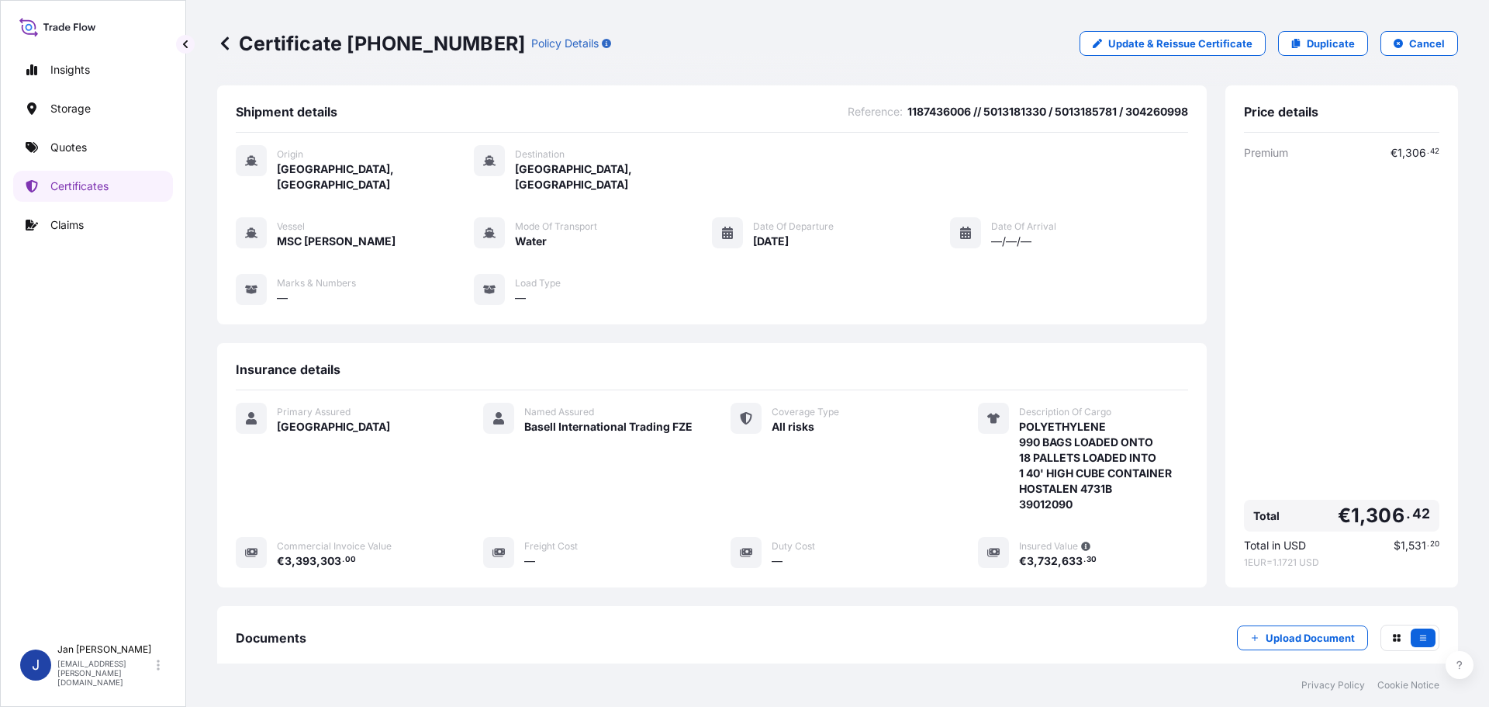
scroll to position [171, 0]
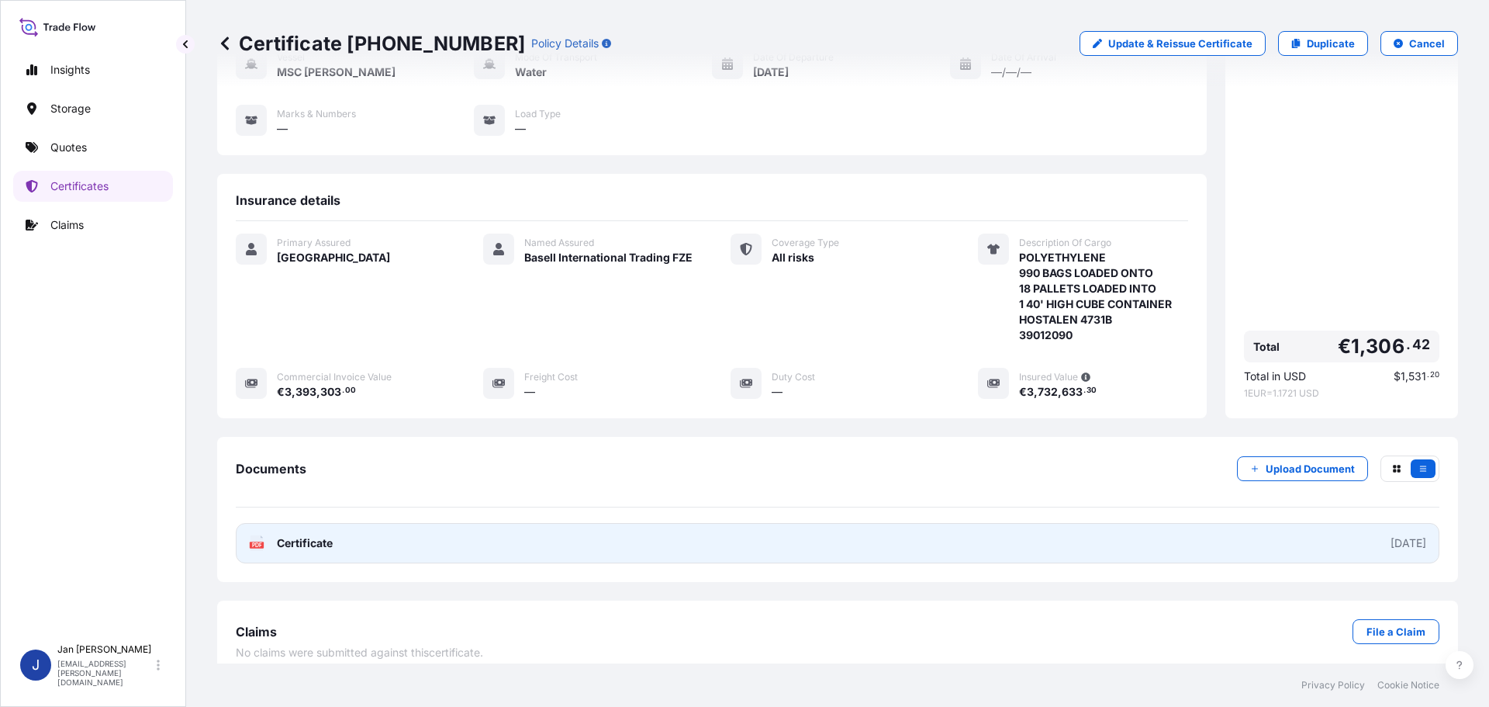
click at [268, 537] on link "PDF Certificate [DATE]" at bounding box center [838, 543] width 1204 height 40
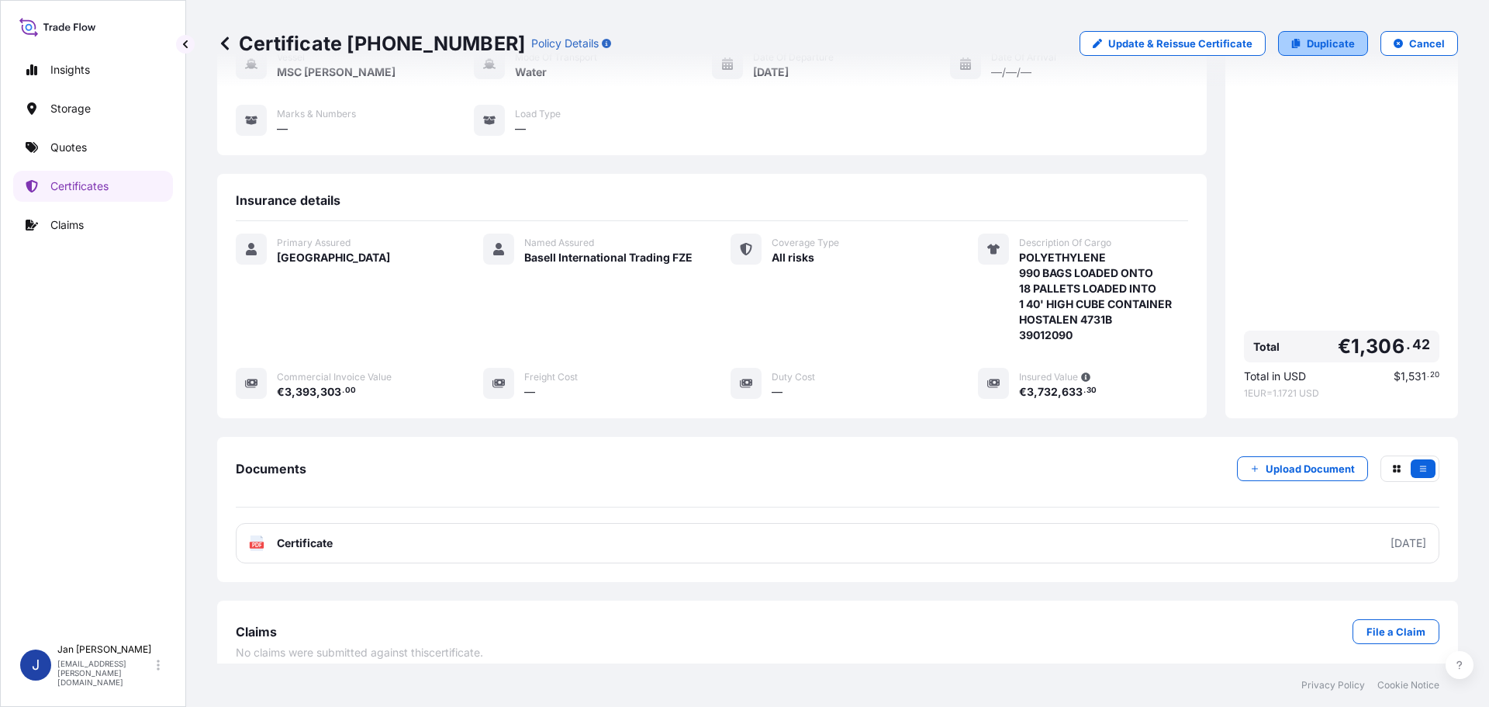
click at [1308, 45] on p "Duplicate" at bounding box center [1331, 44] width 48 height 16
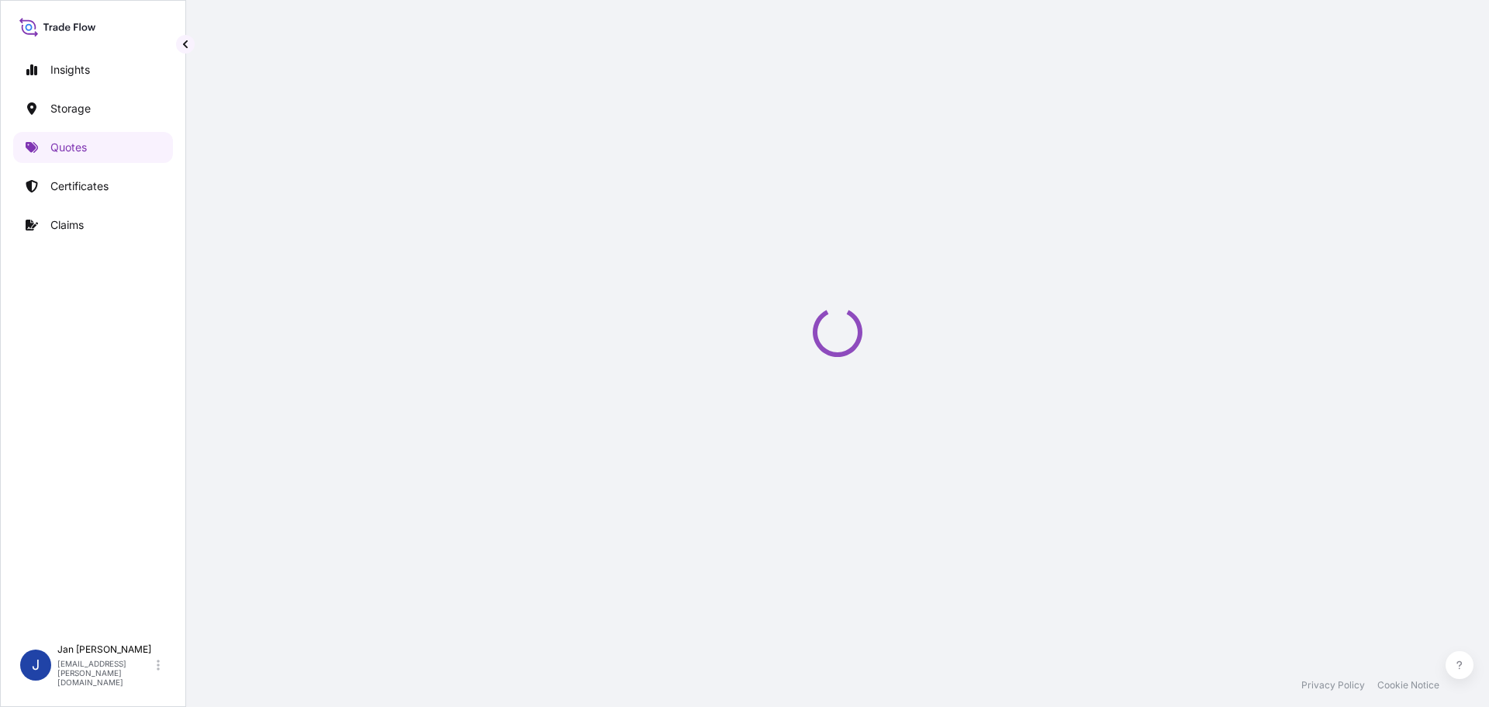
select select "Water"
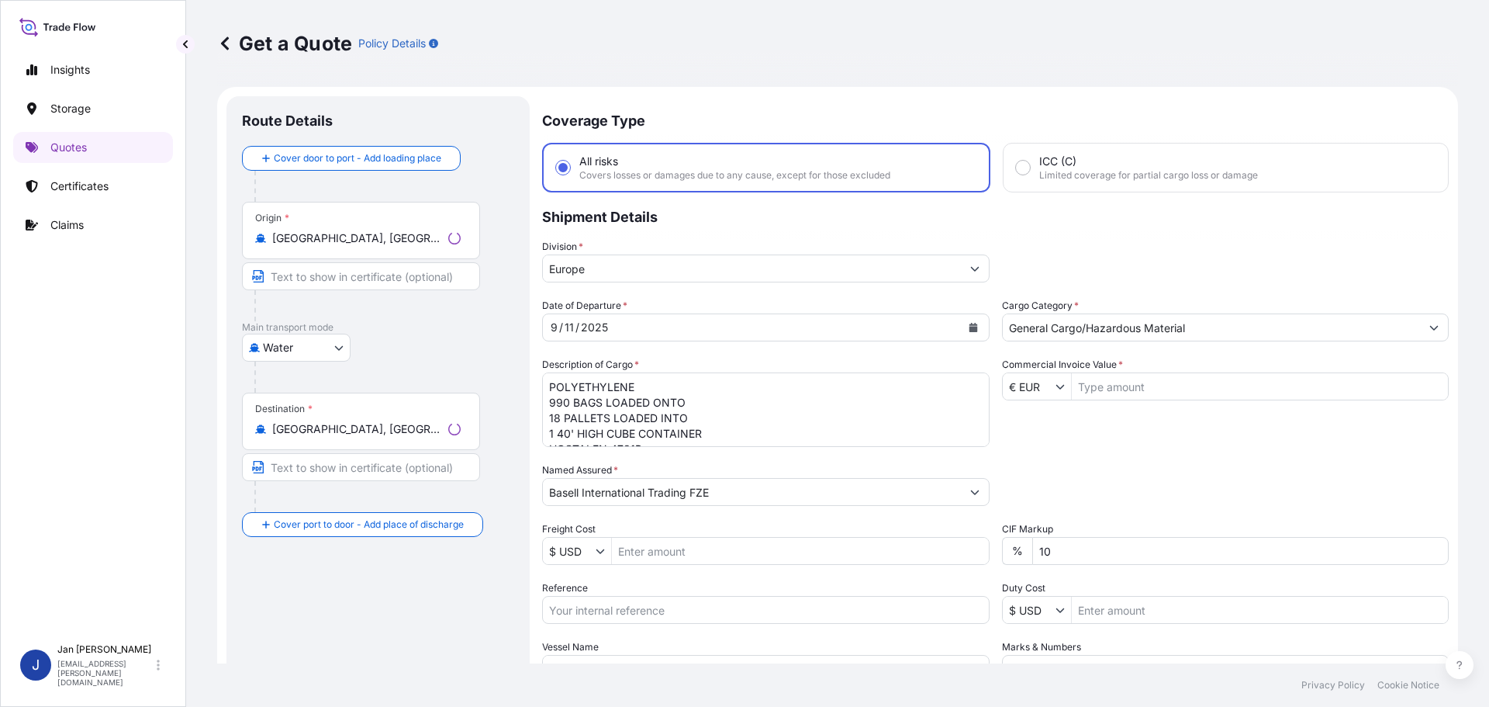
scroll to position [25, 0]
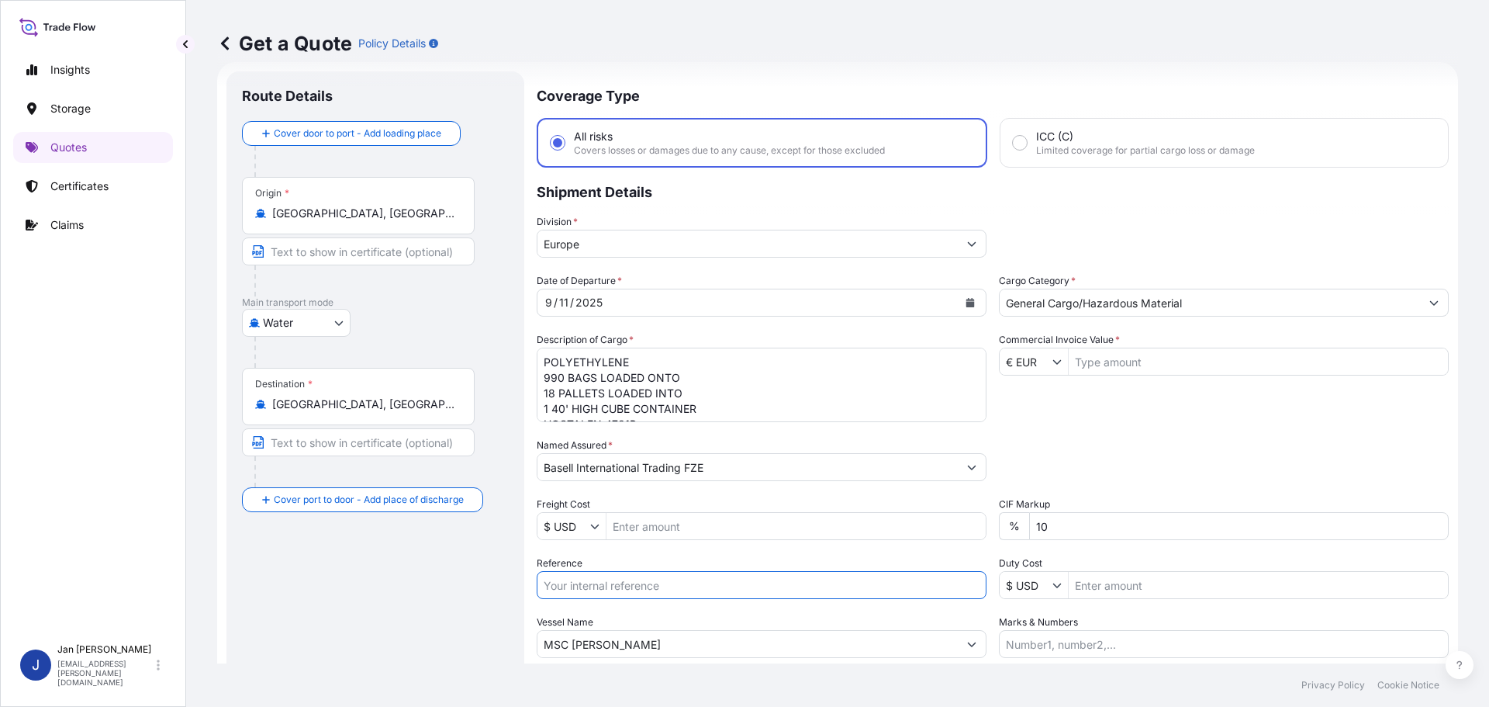
click at [558, 593] on input "Reference" at bounding box center [762, 585] width 450 height 28
paste input "1187437063"
type input "1187437063 //"
click at [769, 413] on textarea "POLYETHYLENE 990 BAGS LOADED ONTO 18 PALLETS LOADED INTO 1 40' HIGH CUBE CONTAI…" at bounding box center [762, 384] width 450 height 74
click at [409, 200] on div "Origin * [GEOGRAPHIC_DATA], [GEOGRAPHIC_DATA]" at bounding box center [358, 205] width 233 height 57
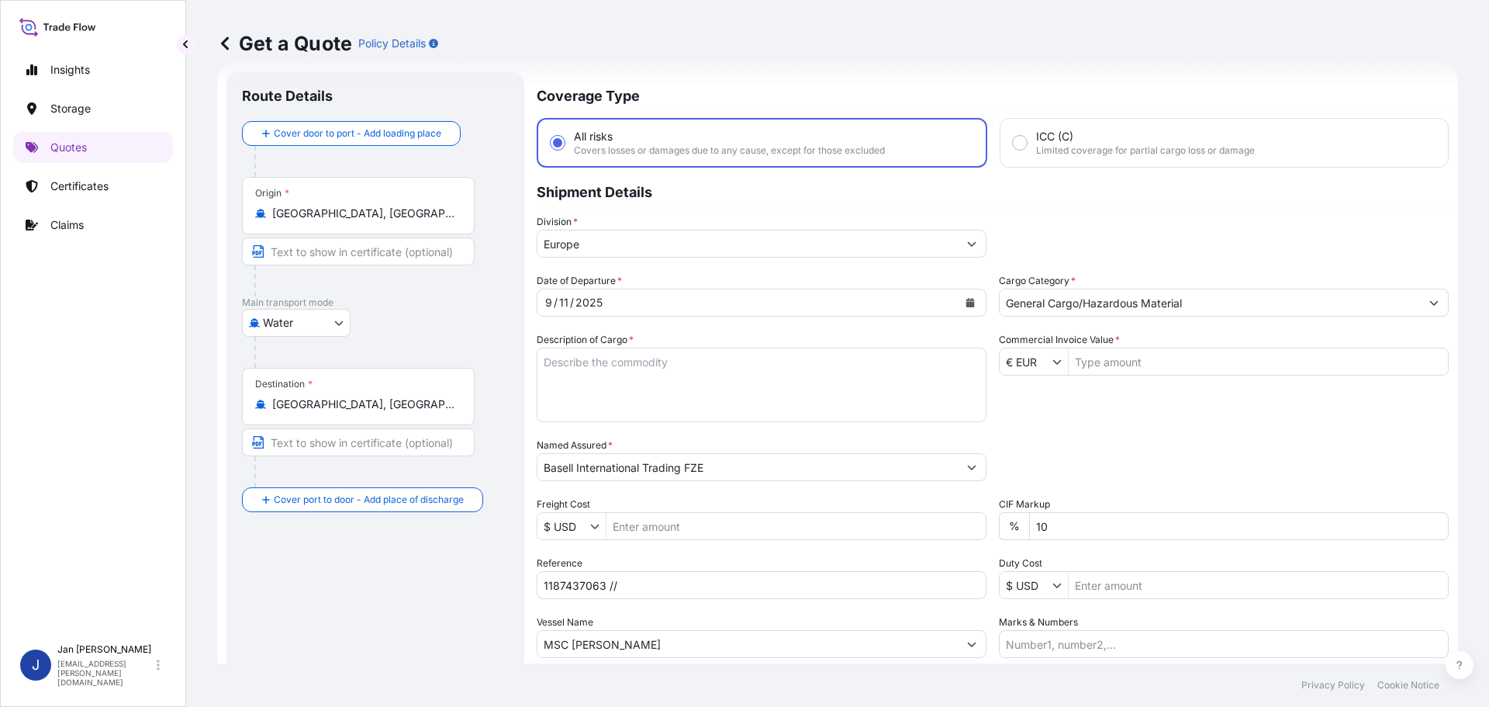
click at [409, 206] on input "[GEOGRAPHIC_DATA], [GEOGRAPHIC_DATA]" at bounding box center [363, 214] width 183 height 16
click at [409, 200] on div "Origin * [GEOGRAPHIC_DATA], [GEOGRAPHIC_DATA]" at bounding box center [358, 205] width 233 height 57
click at [409, 206] on input "[GEOGRAPHIC_DATA], [GEOGRAPHIC_DATA]" at bounding box center [363, 214] width 183 height 16
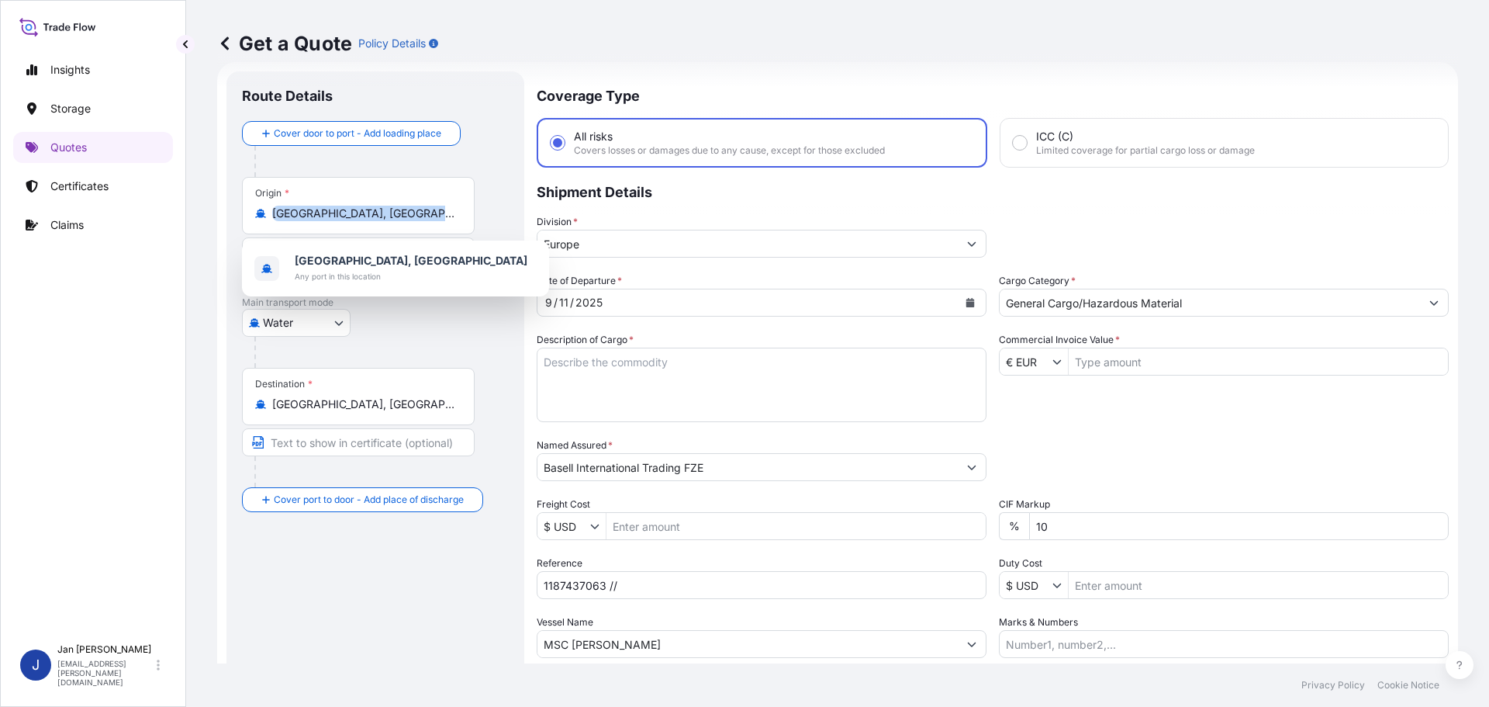
click at [409, 200] on div "Origin * [GEOGRAPHIC_DATA], [GEOGRAPHIC_DATA]" at bounding box center [358, 205] width 233 height 57
click at [409, 206] on input "[GEOGRAPHIC_DATA], [GEOGRAPHIC_DATA]" at bounding box center [363, 214] width 183 height 16
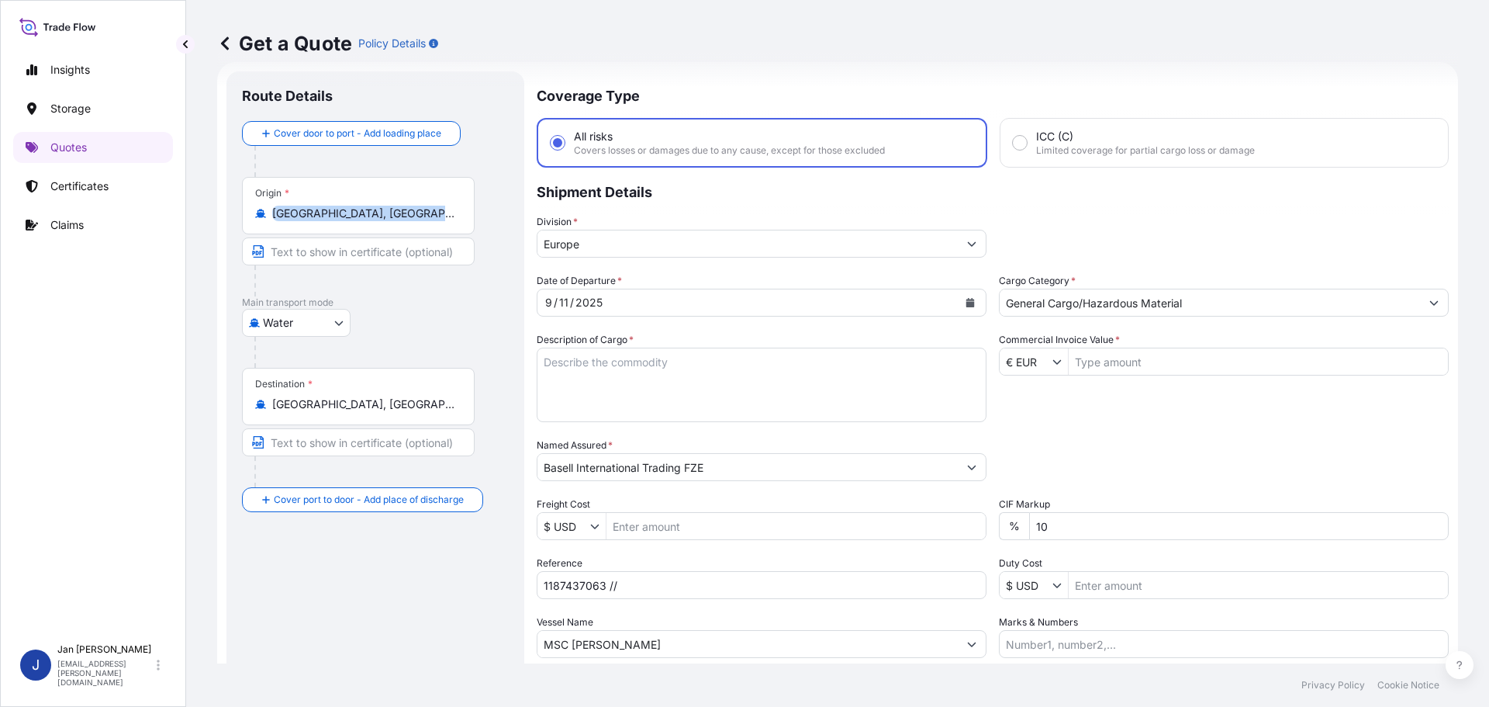
click at [406, 212] on input "[GEOGRAPHIC_DATA], [GEOGRAPHIC_DATA]" at bounding box center [363, 214] width 183 height 16
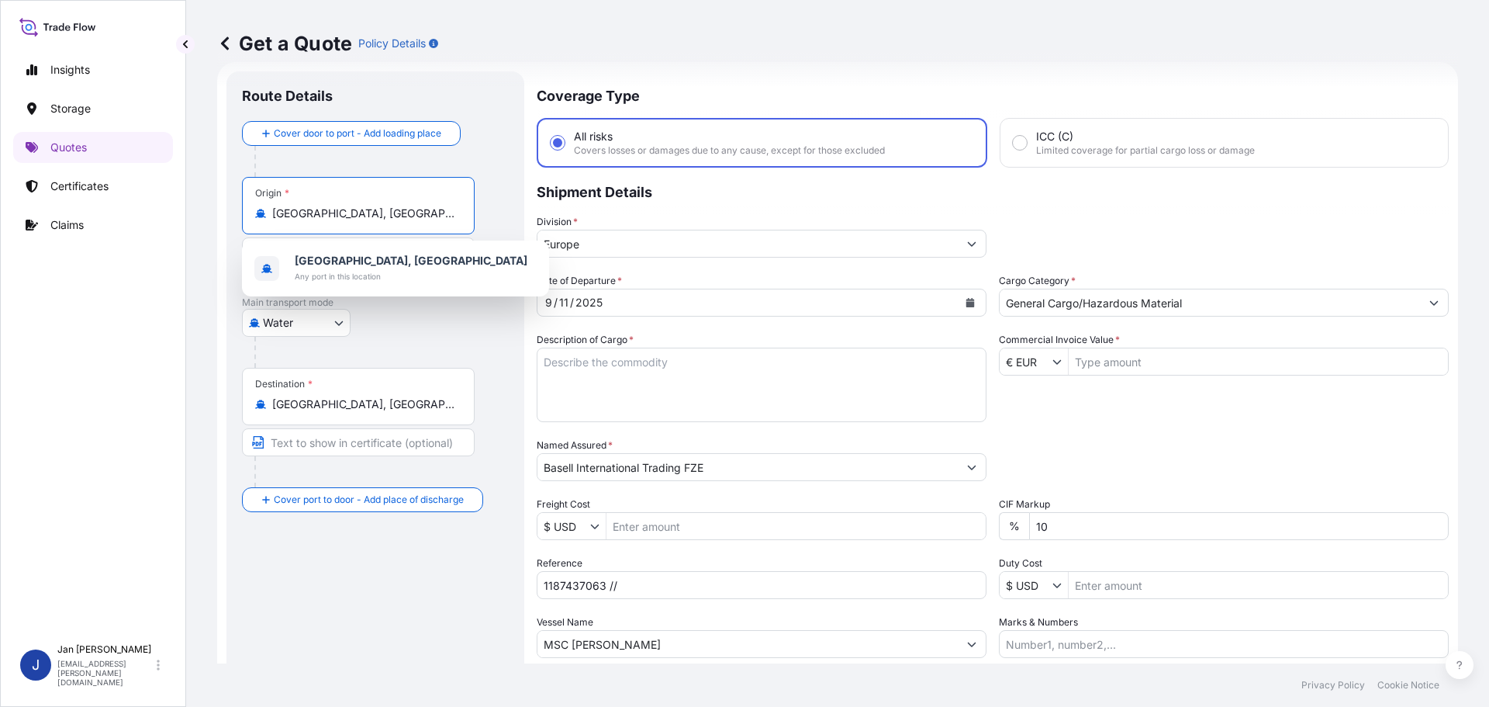
click at [406, 211] on input "[GEOGRAPHIC_DATA], [GEOGRAPHIC_DATA]" at bounding box center [363, 214] width 183 height 16
paste input "MARSEILLES"
click at [406, 211] on input "[GEOGRAPHIC_DATA], BelgiumMARSEILLES" at bounding box center [363, 214] width 183 height 16
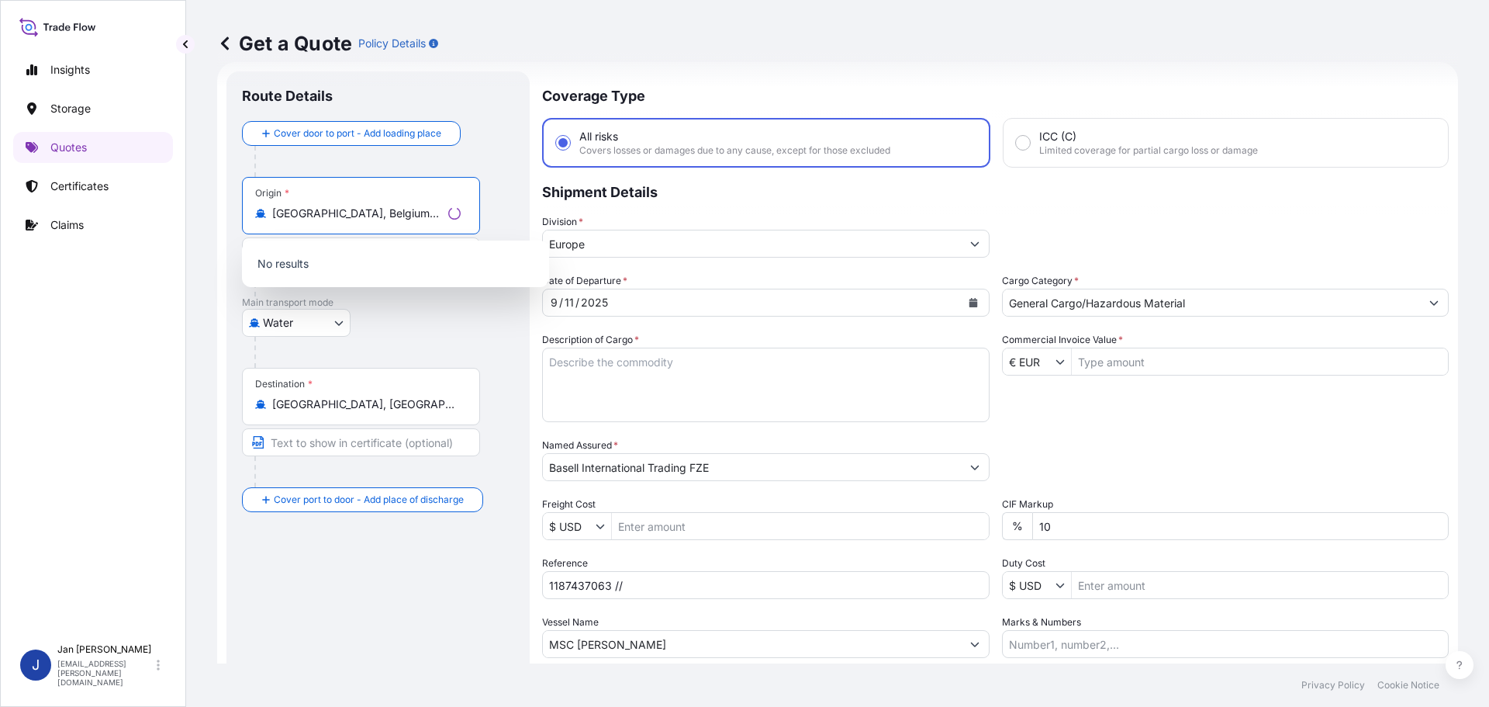
paste input "Origin"
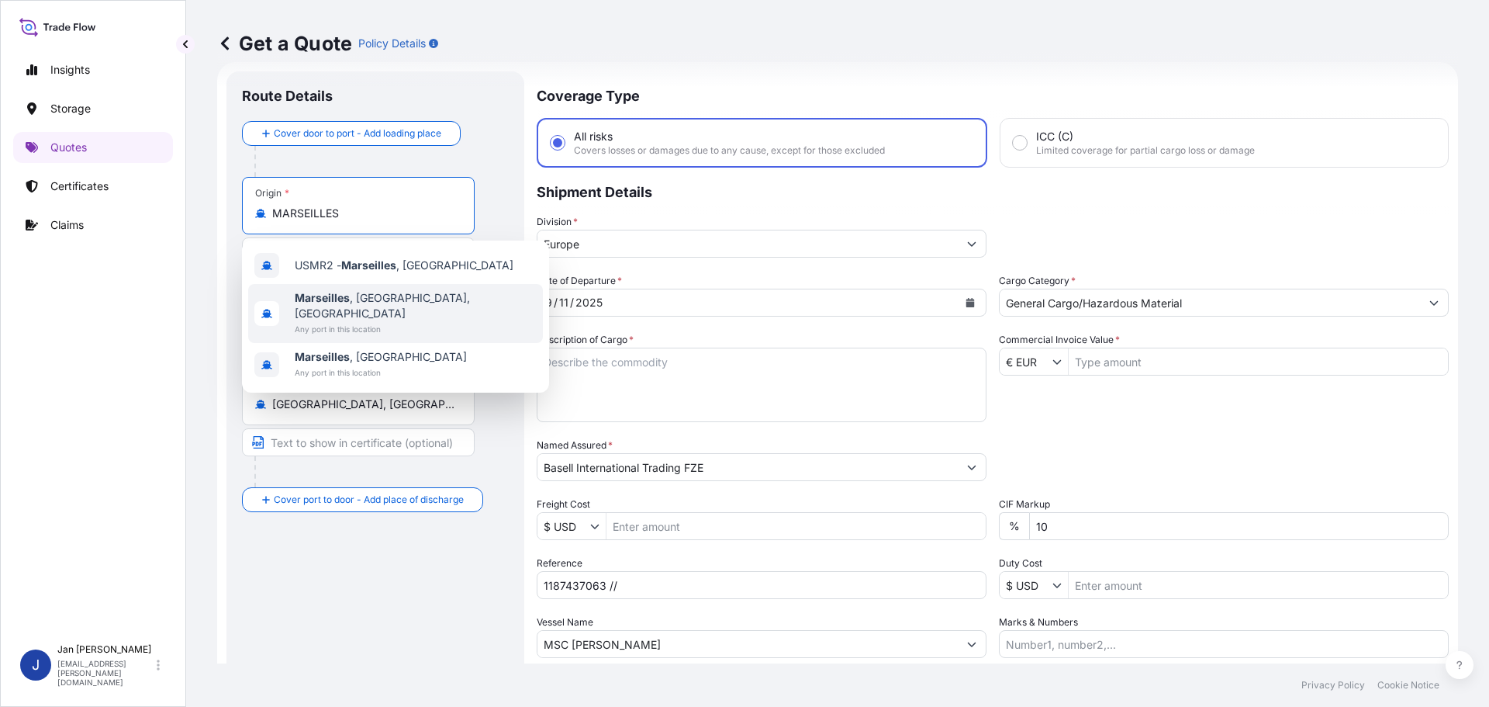
click at [364, 298] on span "[GEOGRAPHIC_DATA] , [GEOGRAPHIC_DATA], [GEOGRAPHIC_DATA]" at bounding box center [416, 305] width 242 height 31
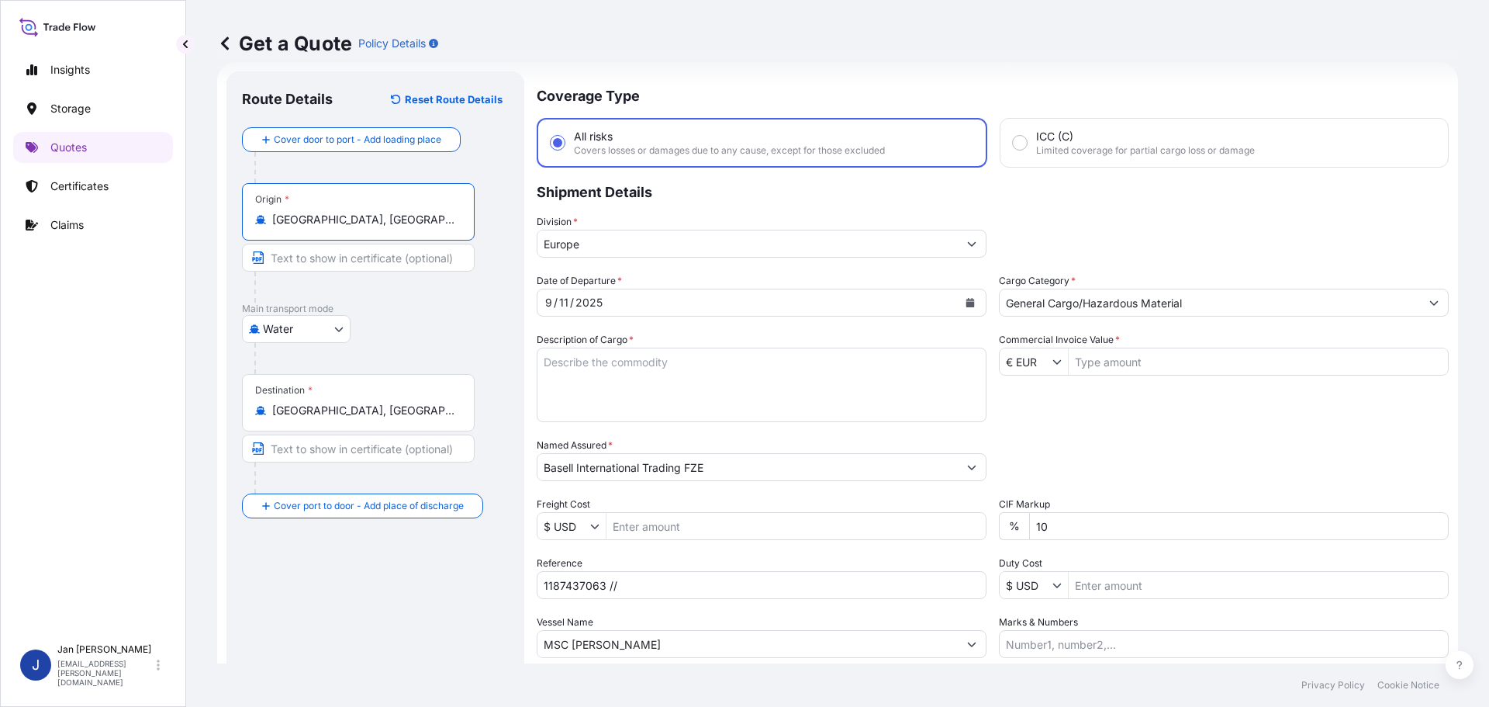
type input "[GEOGRAPHIC_DATA], [GEOGRAPHIC_DATA], [GEOGRAPHIC_DATA]"
click at [469, 286] on div at bounding box center [364, 286] width 220 height 31
click at [966, 302] on icon "Calendar" at bounding box center [970, 302] width 9 height 9
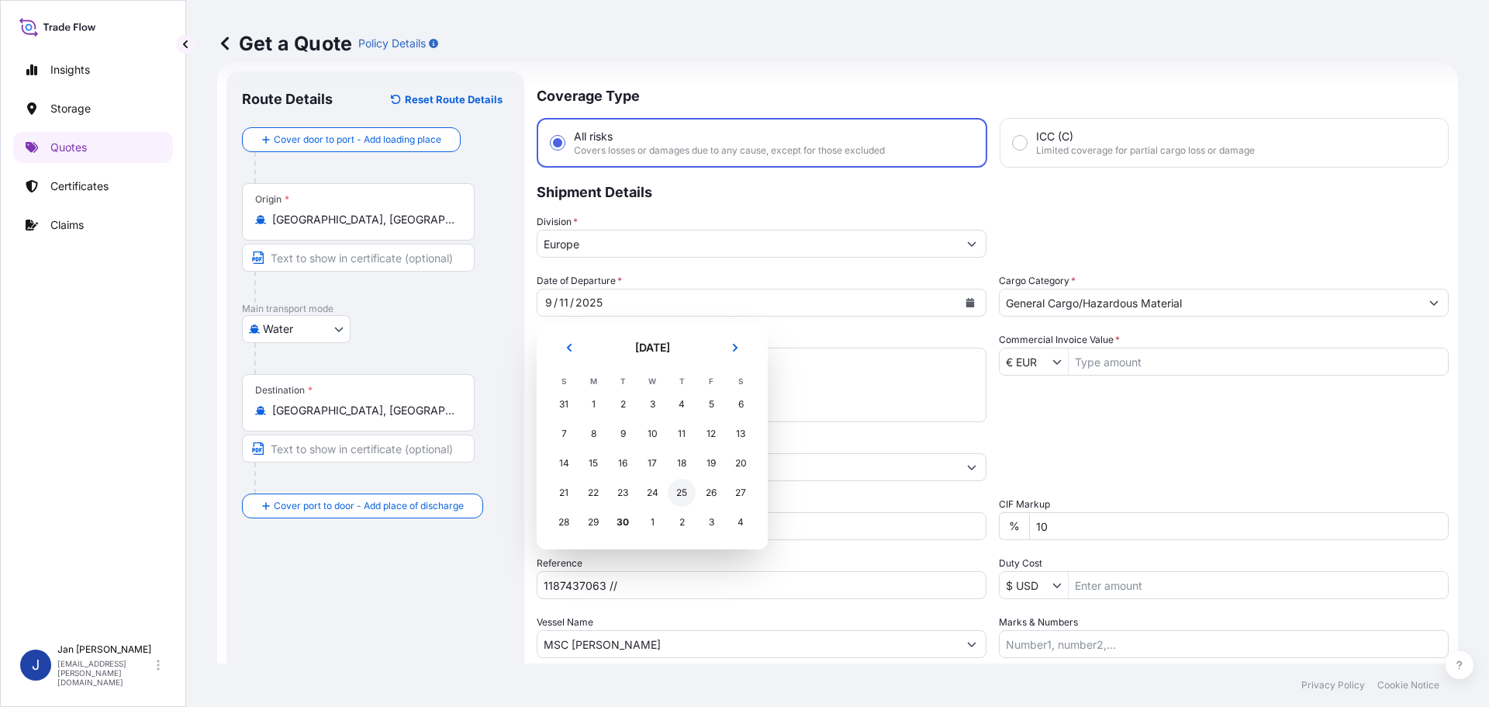
click at [675, 497] on div "25" at bounding box center [682, 492] width 28 height 28
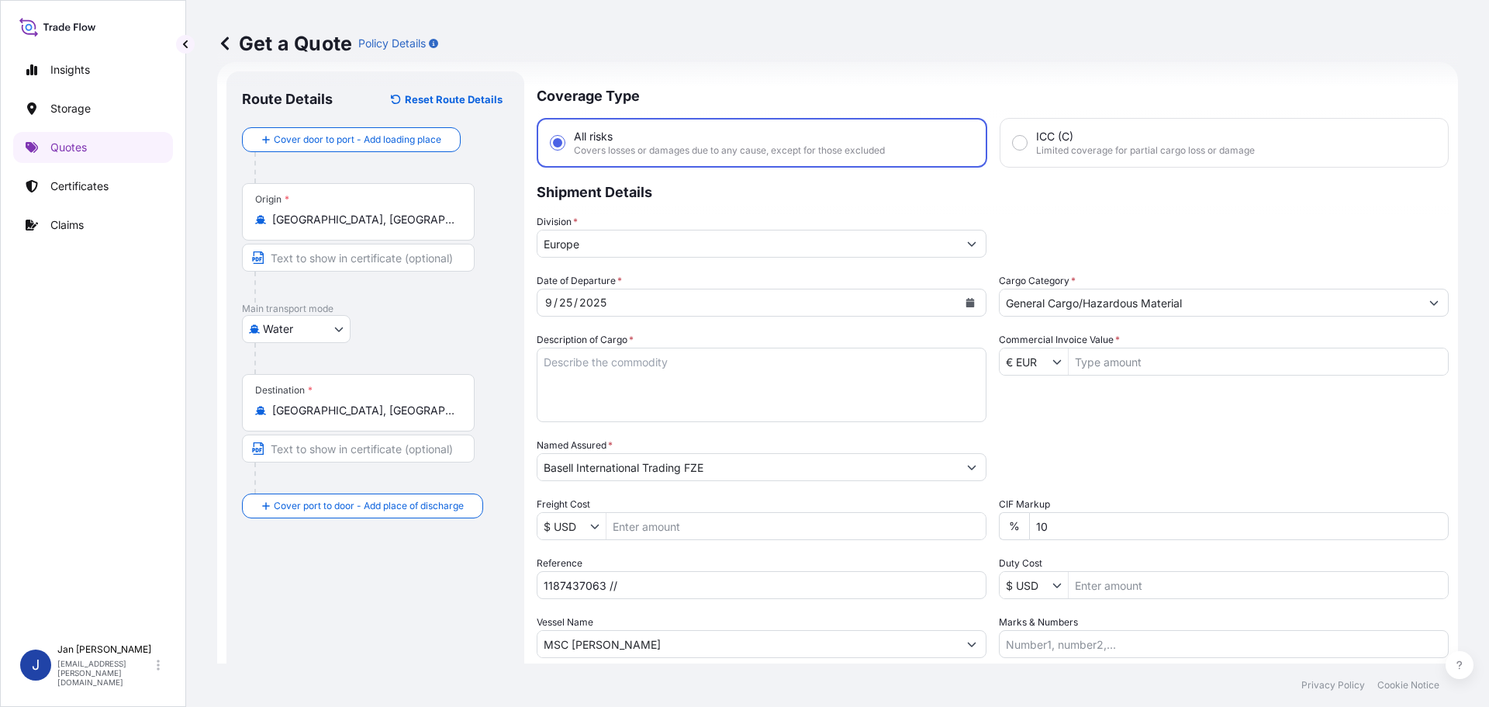
click at [1053, 446] on div "Packing Category Type to search a container mode Please select a primary mode o…" at bounding box center [1224, 458] width 450 height 43
click at [1113, 359] on input "Commercial Invoice Value *" at bounding box center [1258, 361] width 379 height 28
click at [1145, 387] on div "Date of Departure * [DATE] Cargo Category * General Cargo/Hazardous Material De…" at bounding box center [993, 465] width 912 height 385
drag, startPoint x: 1138, startPoint y: 358, endPoint x: 908, endPoint y: 360, distance: 229.6
click at [910, 360] on div "Date of Departure * [DATE] Cargo Category * General Cargo/Hazardous Material De…" at bounding box center [993, 465] width 912 height 385
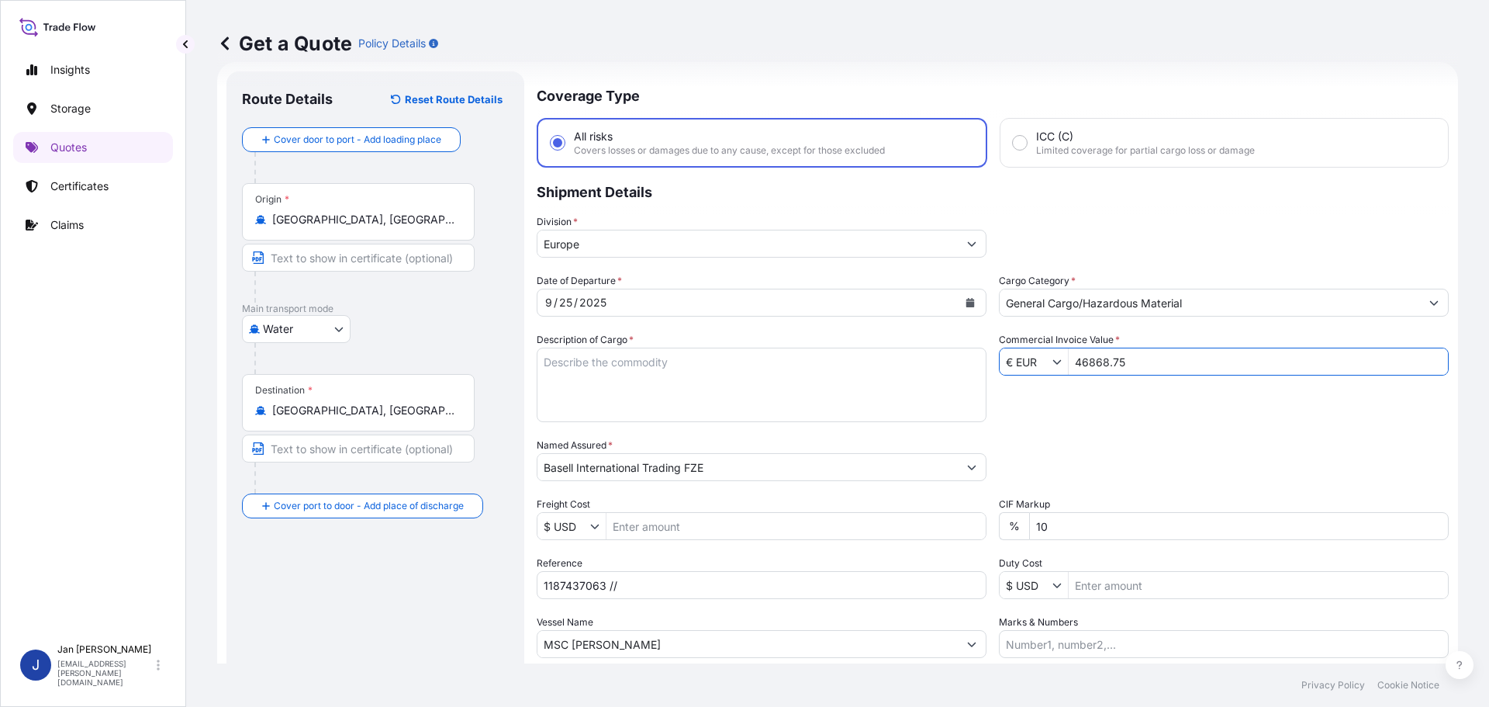
type input "46,868.75"
click at [1227, 437] on div "Packing Category Type to search a container mode Please select a primary mode o…" at bounding box center [1224, 458] width 450 height 43
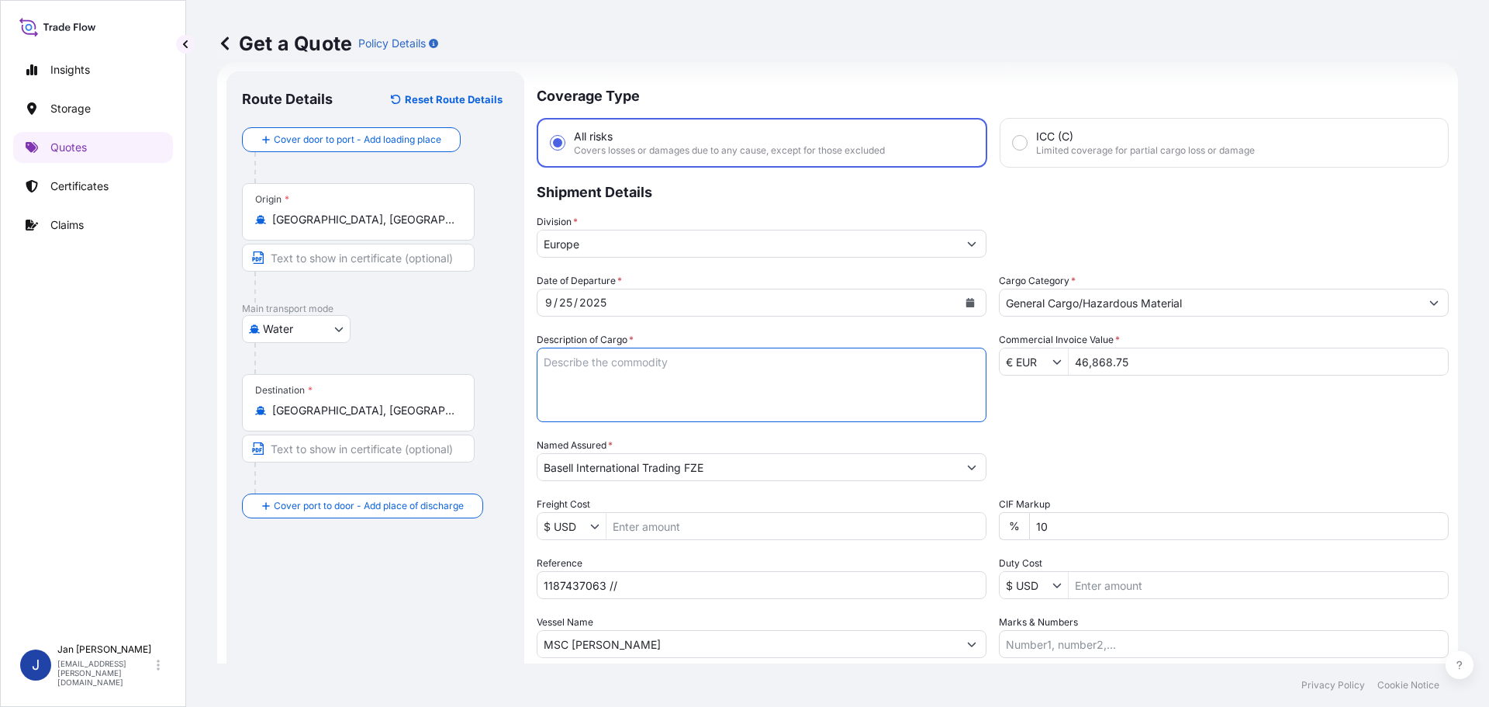
click at [617, 400] on textarea "POLYETHYLENE 990 BAGS LOADED ONTO 18 PALLETS LOADED INTO 1 40' HIGH CUBE CONTAI…" at bounding box center [762, 384] width 450 height 74
paste textarea "POLYETHYLENE 1980 BAGS LOADED ONTO 36 PALLETS LOADED INTO 2 40' HIGH CUBE CONTA…"
type textarea "POLYETHYLENE 1980 BAGS LOADED ONTO 36 PALLETS LOADED INTO 2 40' HIGH CUBE CONTA…"
click at [1035, 413] on div "Date of Departure * [DATE] Cargo Category * General Cargo/Hazardous Material De…" at bounding box center [993, 465] width 912 height 385
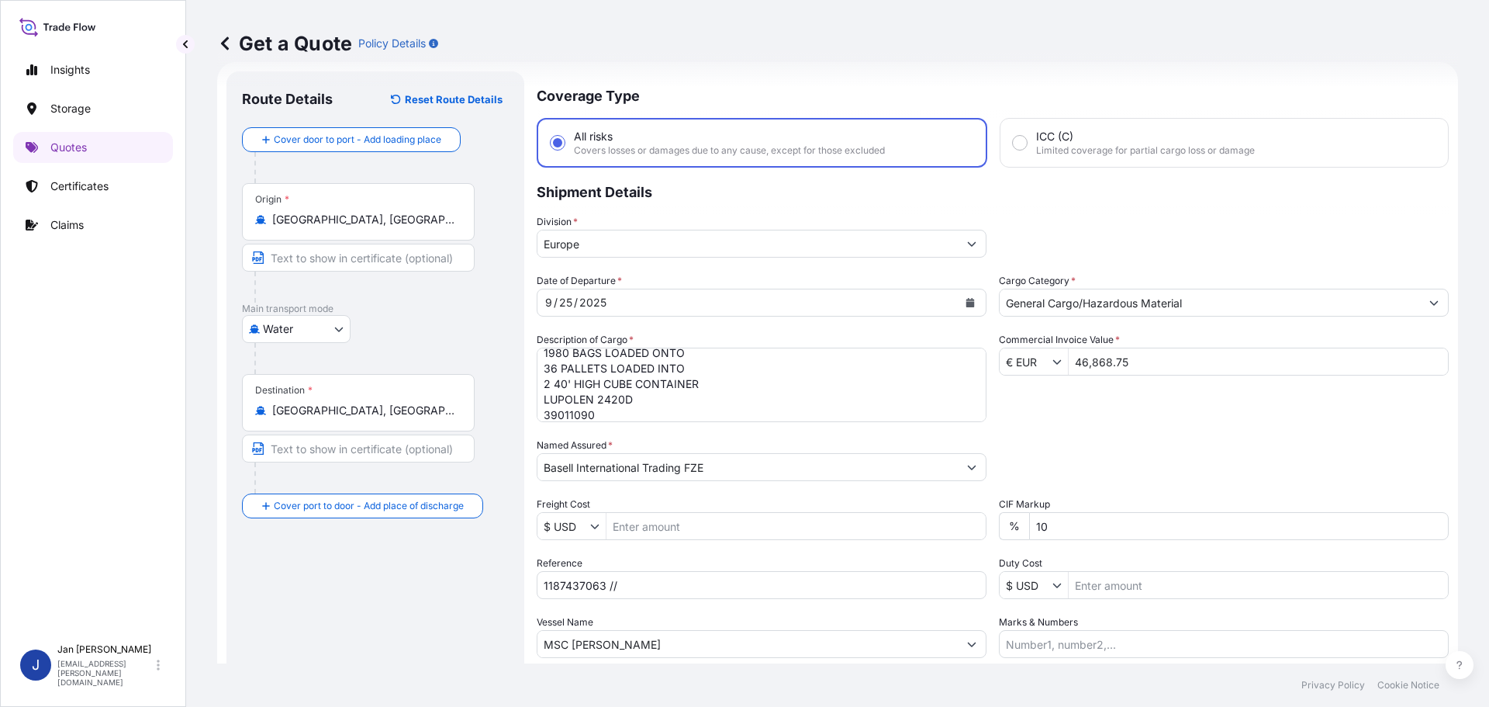
paste input "5013233150 / 5013214485 / 304262869"
click at [682, 586] on input "1187437063 //" at bounding box center [762, 585] width 450 height 28
type input "1187437063 // 5013233150 / 5013214485 / 304262869"
click at [1116, 482] on div "Date of Departure * [DATE] Cargo Category * General Cargo/Hazardous Material De…" at bounding box center [993, 465] width 912 height 385
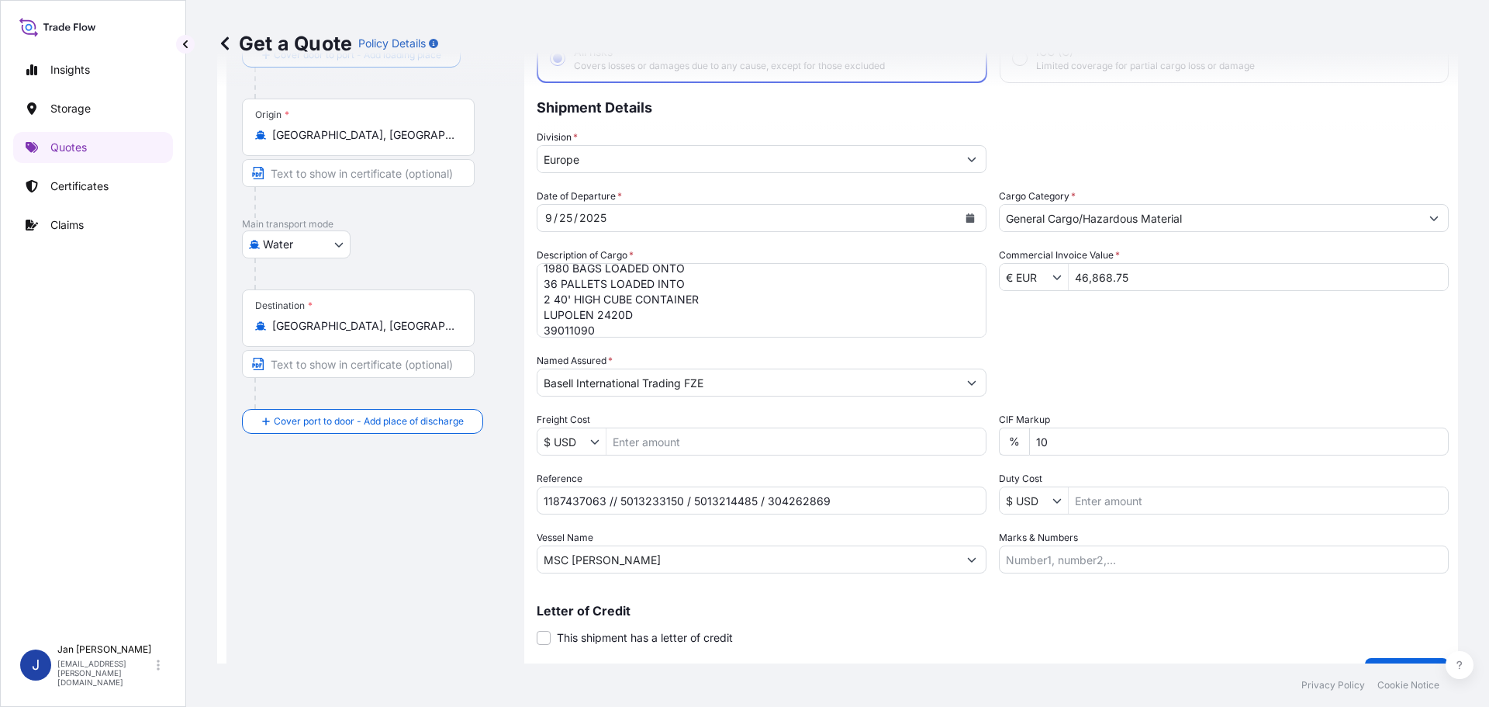
scroll to position [144, 0]
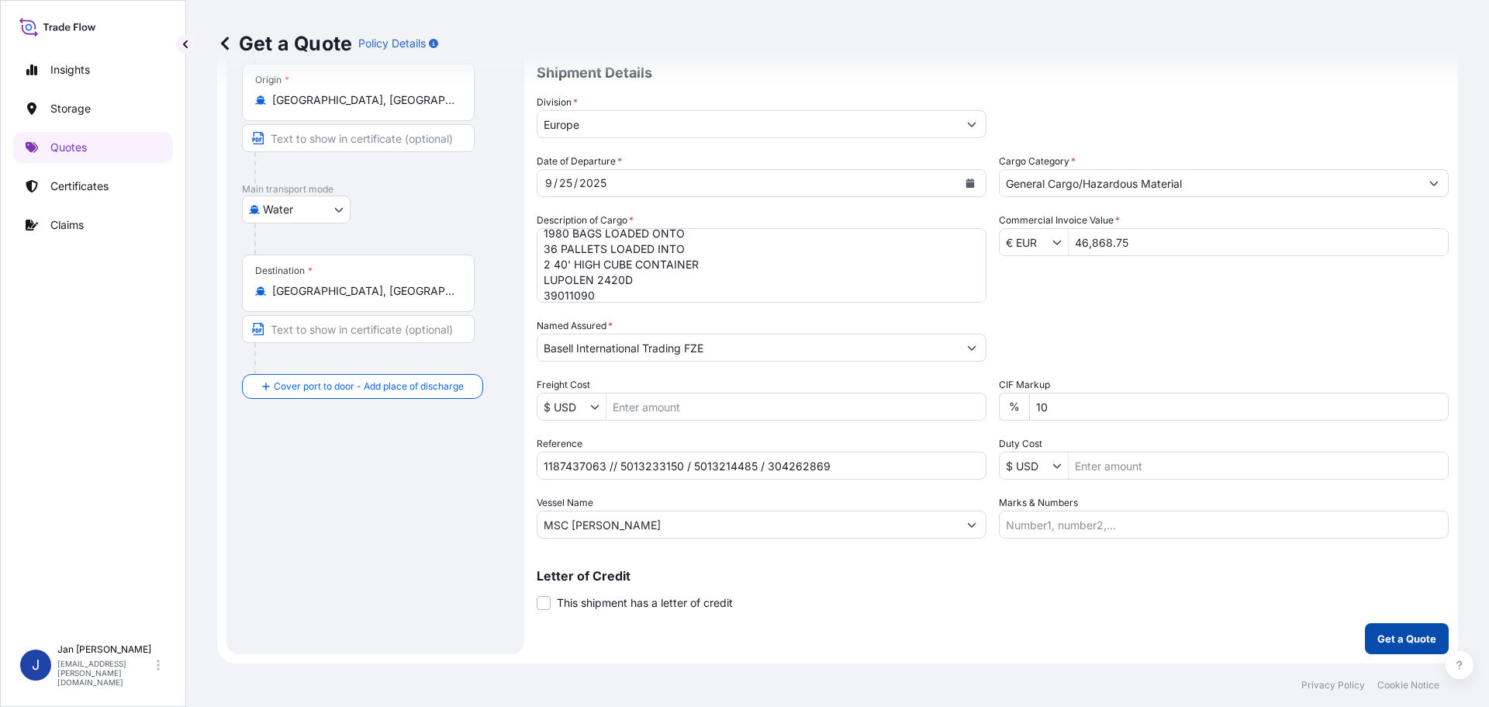
click at [1401, 639] on p "Get a Quote" at bounding box center [1406, 639] width 59 height 16
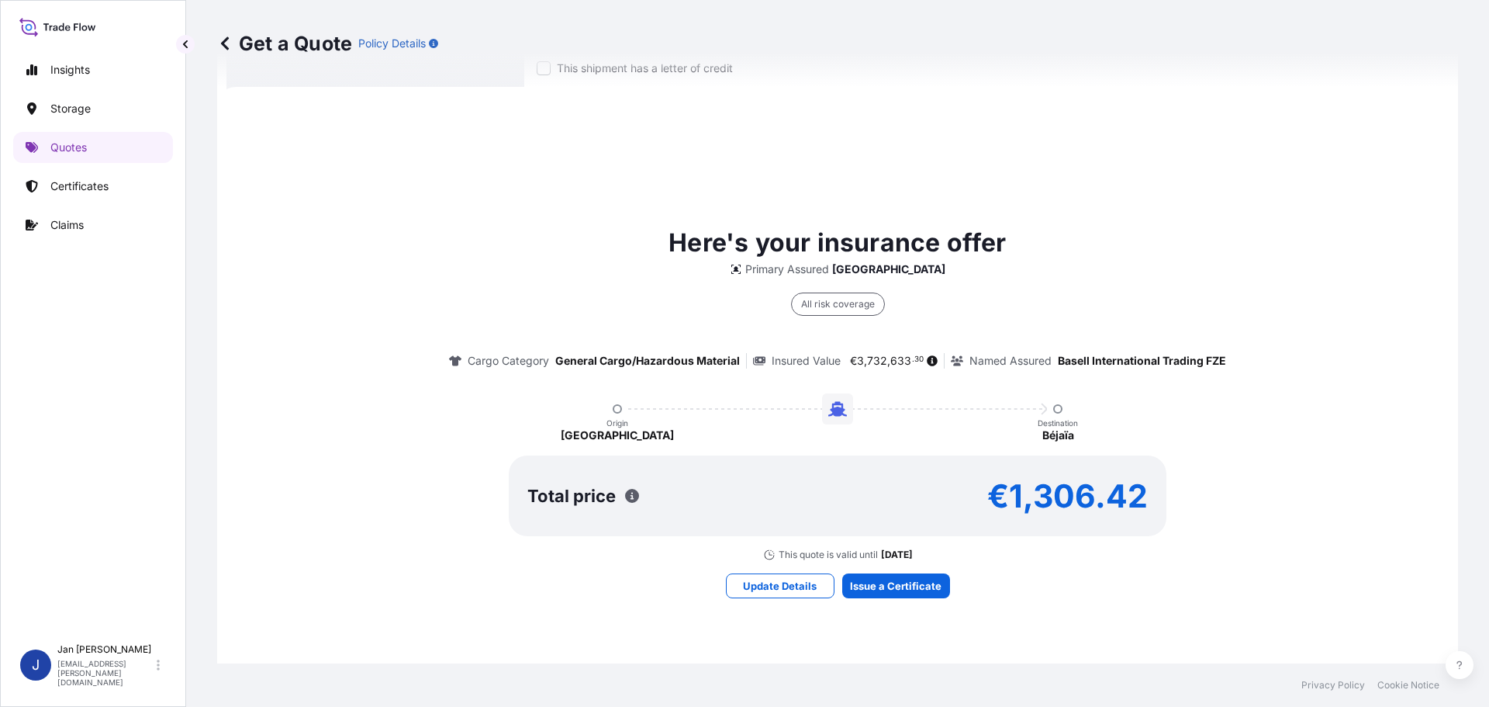
scroll to position [688, 0]
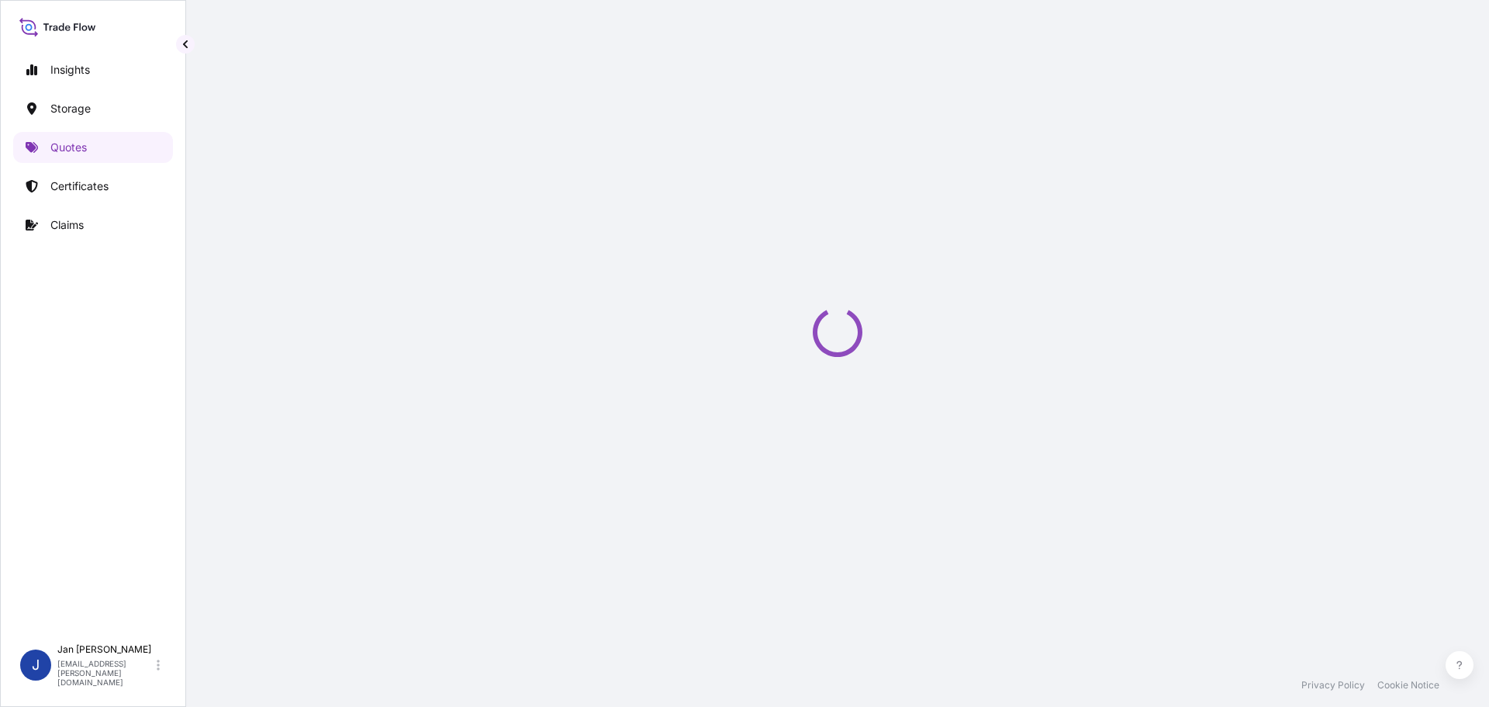
select select "Water"
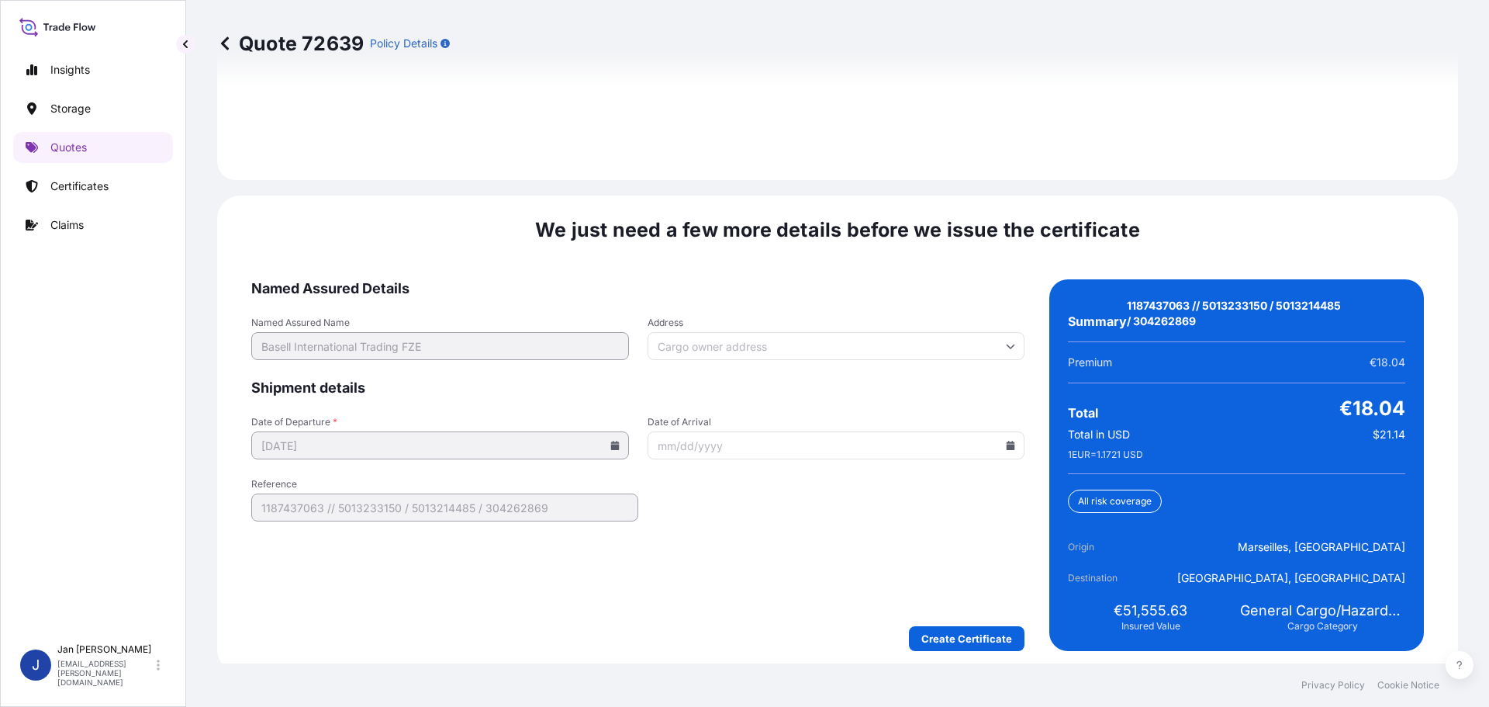
scroll to position [2282, 0]
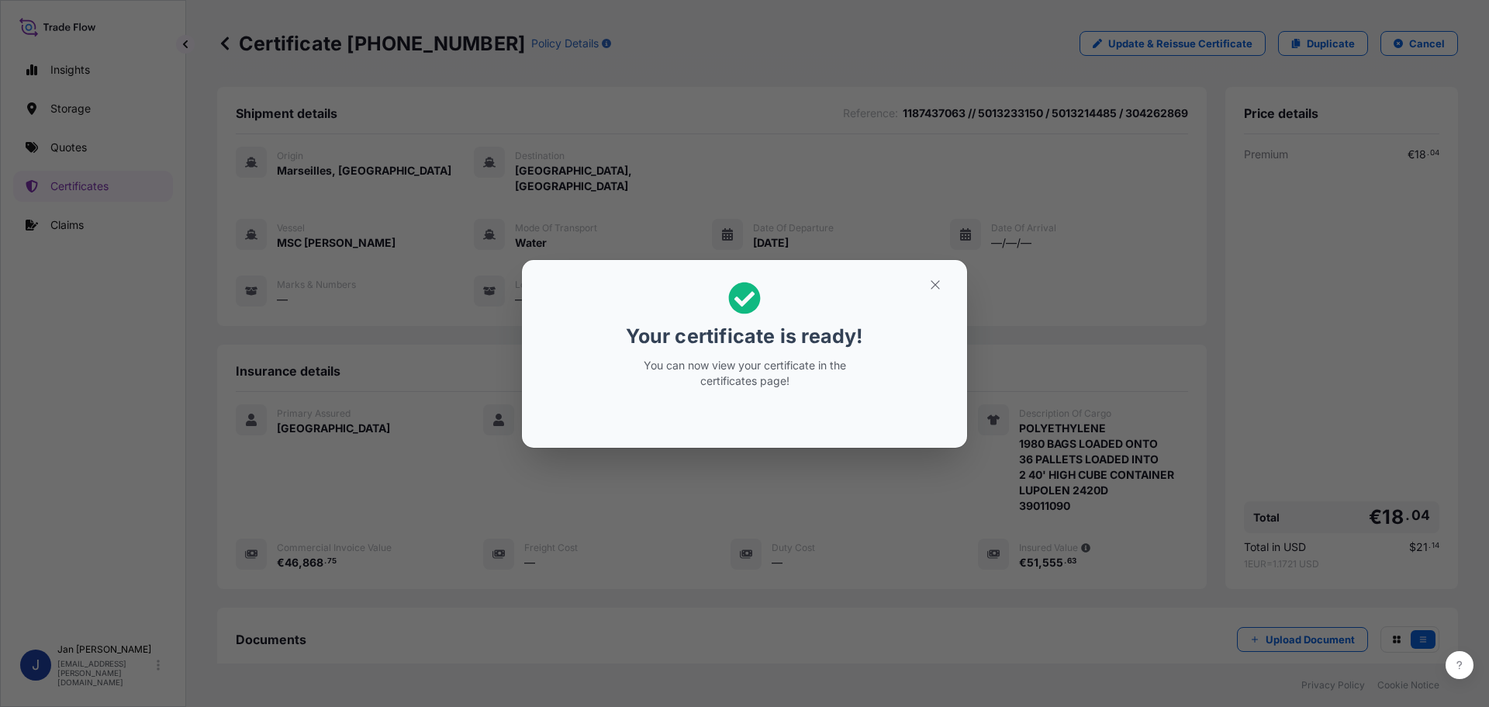
click at [930, 285] on icon "button" at bounding box center [935, 285] width 14 height 14
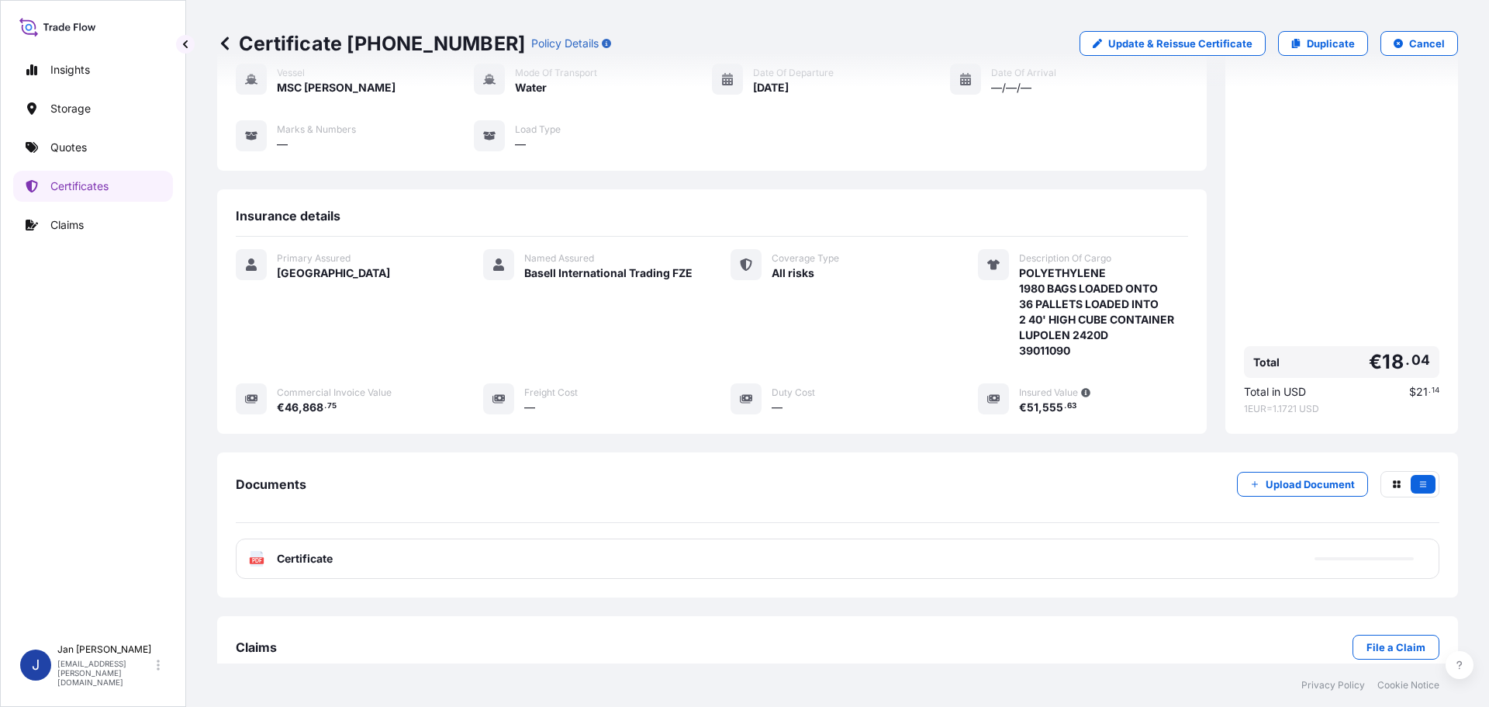
scroll to position [171, 0]
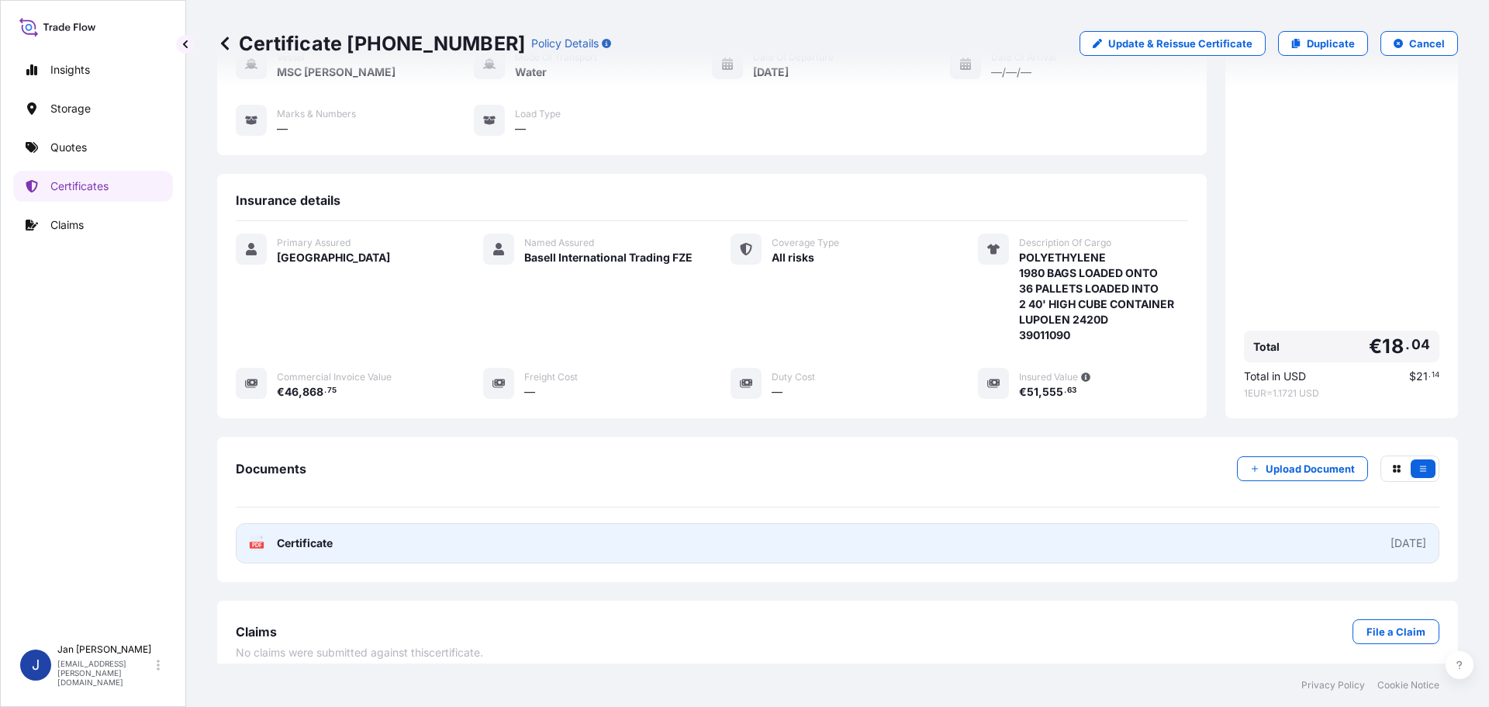
click at [280, 535] on span "Certificate" at bounding box center [305, 543] width 56 height 16
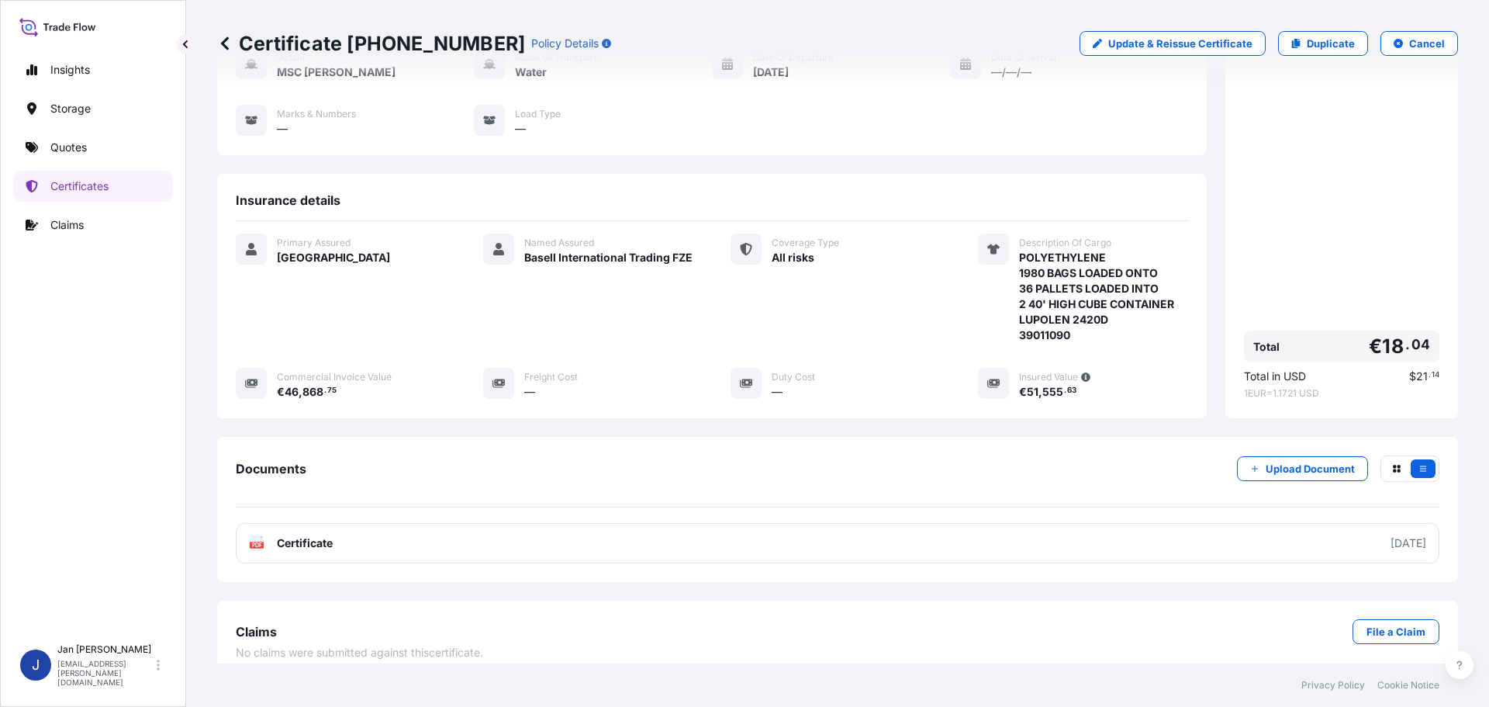
click at [1429, 158] on div "Price details Premium € 18 . 04 Total € 18 . 04 Total in USD $ 21 . 14 1 EUR = …" at bounding box center [1341, 167] width 233 height 502
